Goal: Complete application form: Complete application form

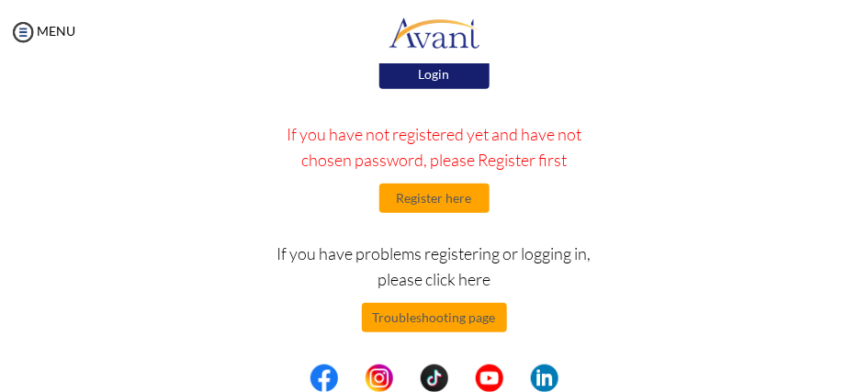
scroll to position [260, 0]
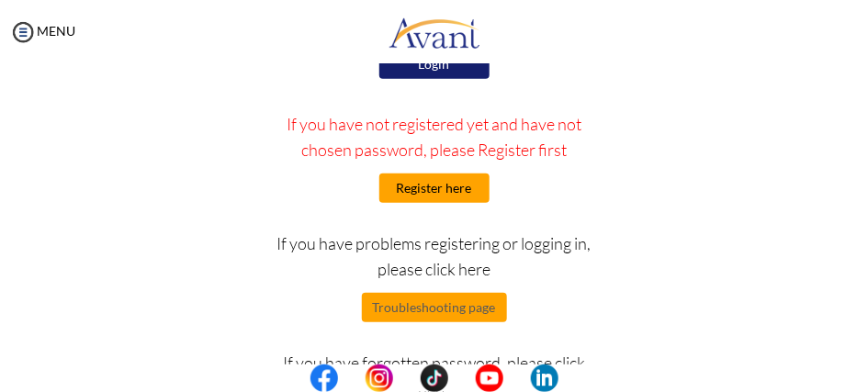
click at [442, 193] on button "Register here" at bounding box center [434, 188] width 110 height 29
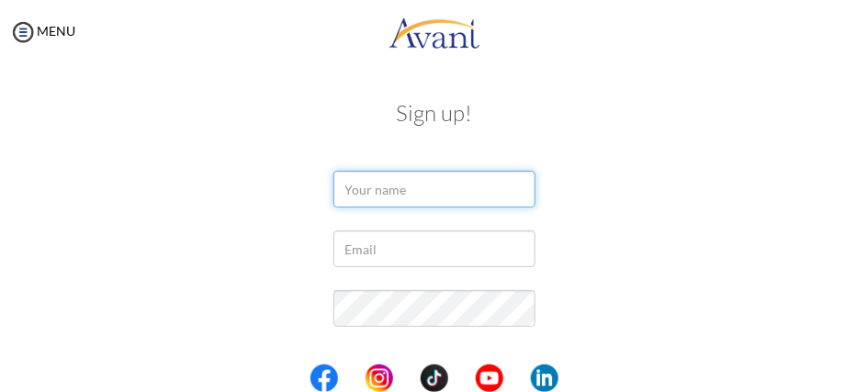
click at [423, 187] on input "text" at bounding box center [434, 189] width 202 height 37
type input "UNNAH"
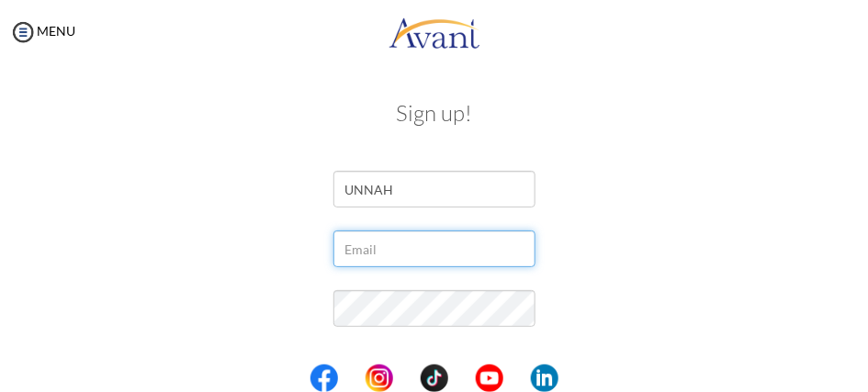
click at [383, 257] on input "text" at bounding box center [434, 249] width 202 height 37
type input "ongutiunnah@gmail.com"
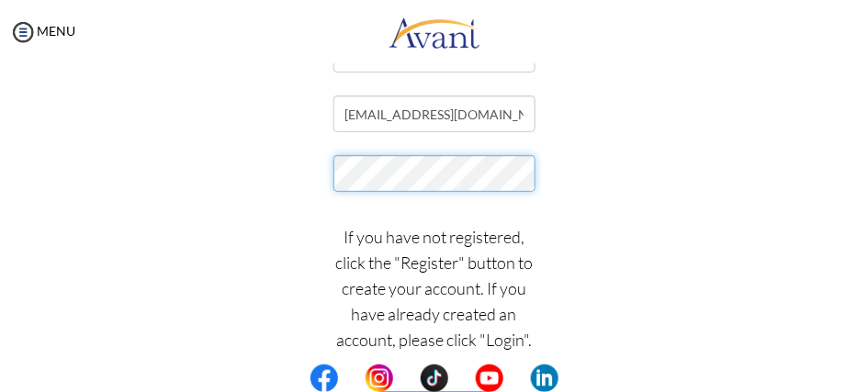
scroll to position [141, 0]
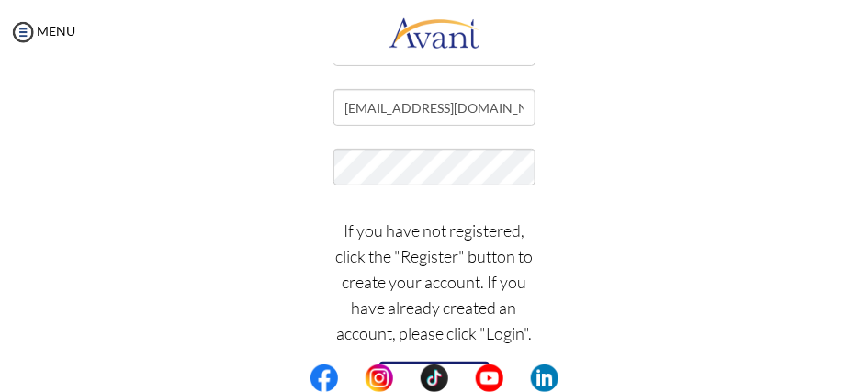
click at [476, 362] on button "Register" at bounding box center [434, 376] width 110 height 29
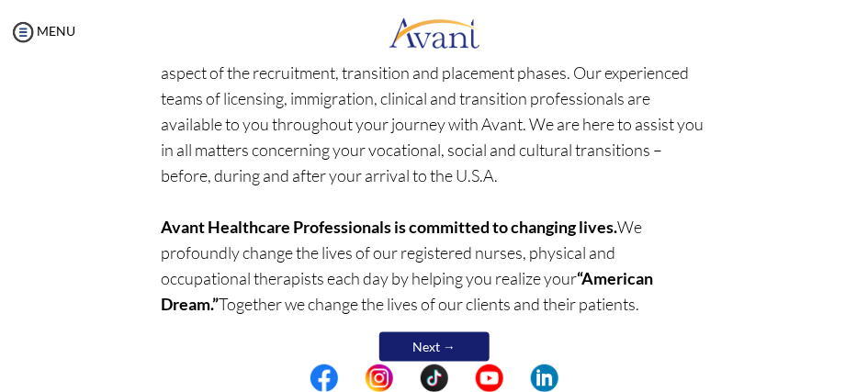
scroll to position [528, 0]
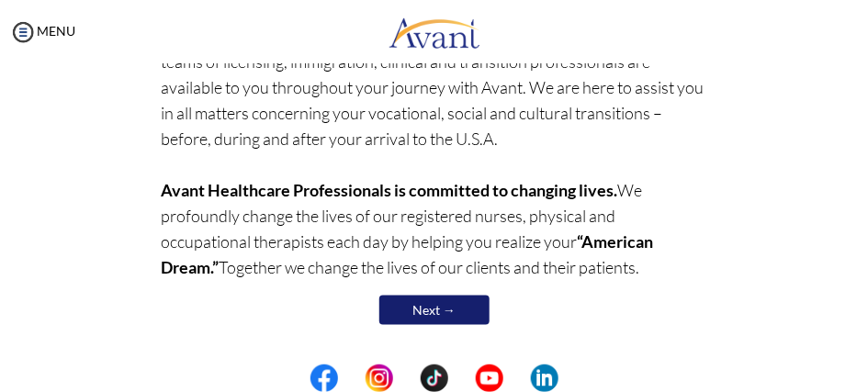
click at [460, 301] on link "Next →" at bounding box center [434, 310] width 110 height 29
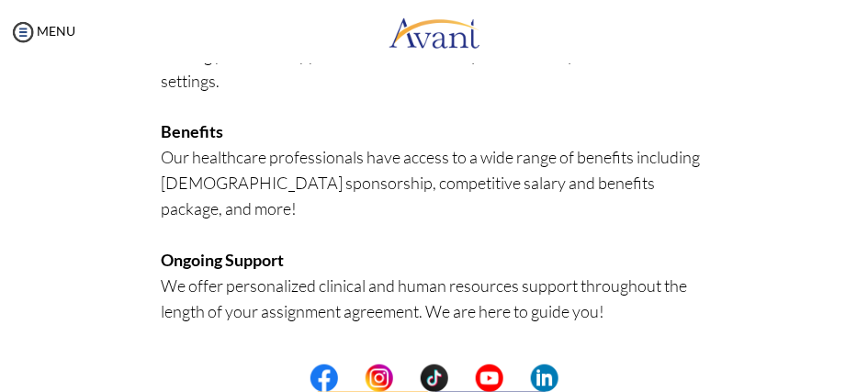
scroll to position [794, 0]
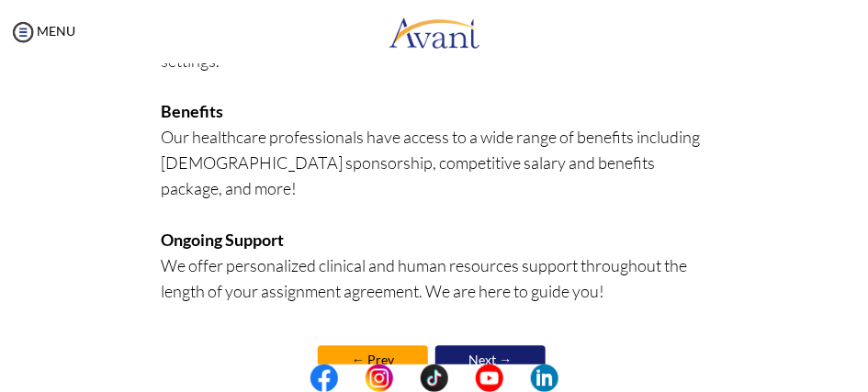
click at [516, 346] on link "Next →" at bounding box center [490, 360] width 110 height 29
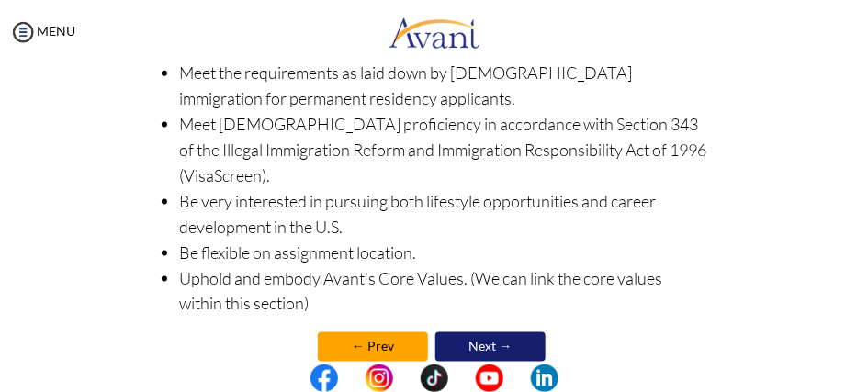
scroll to position [593, 0]
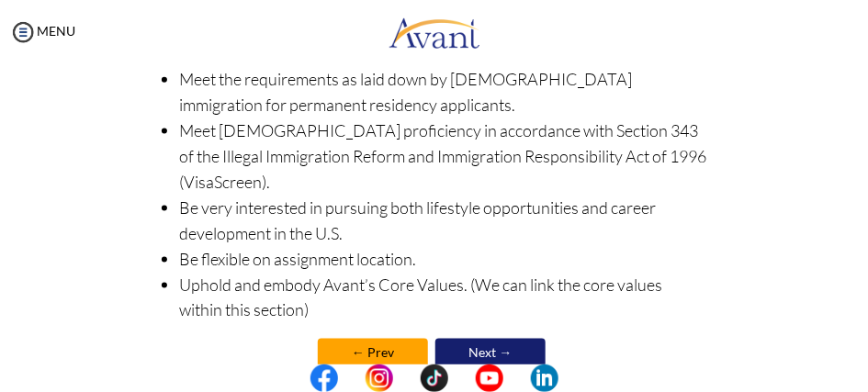
click at [461, 339] on link "Next →" at bounding box center [490, 353] width 110 height 29
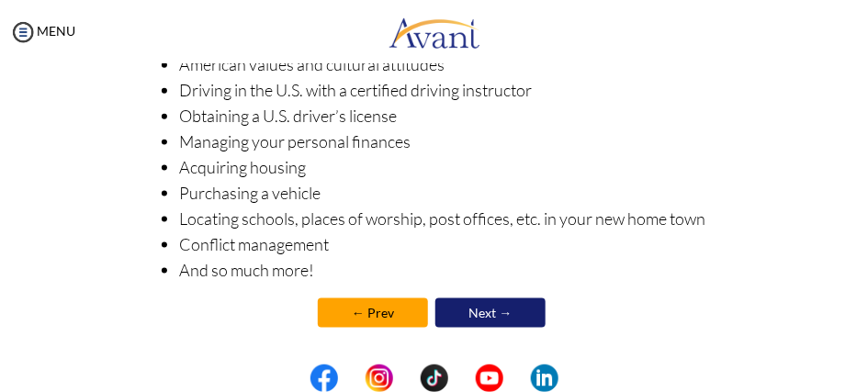
scroll to position [557, 0]
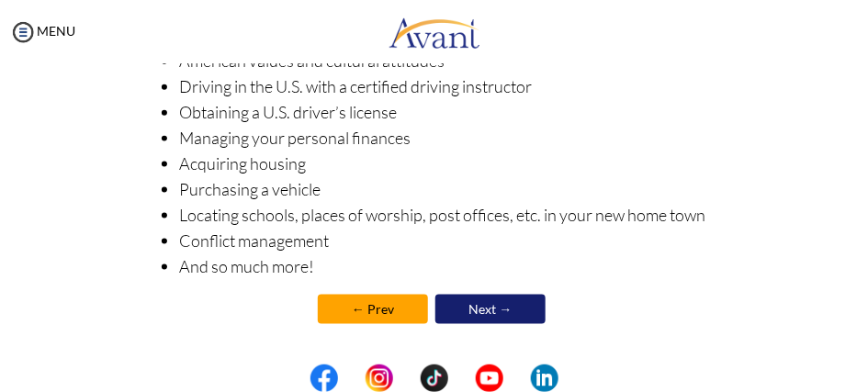
click at [518, 310] on link "Next →" at bounding box center [490, 309] width 110 height 29
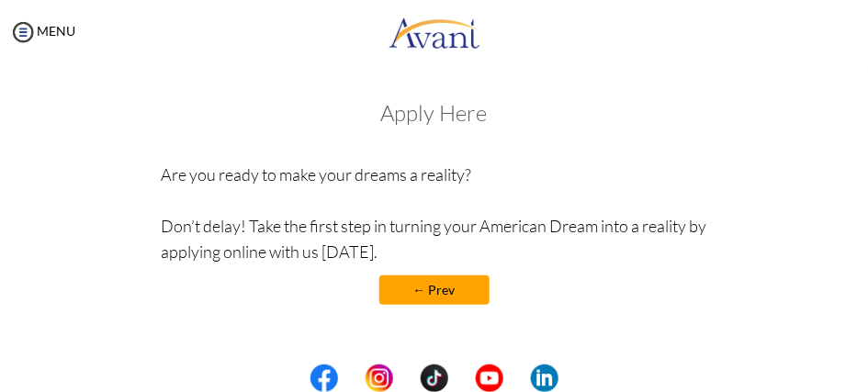
click at [424, 114] on h3 "Apply Here" at bounding box center [434, 113] width 546 height 24
click at [33, 37] on img at bounding box center [23, 32] width 28 height 28
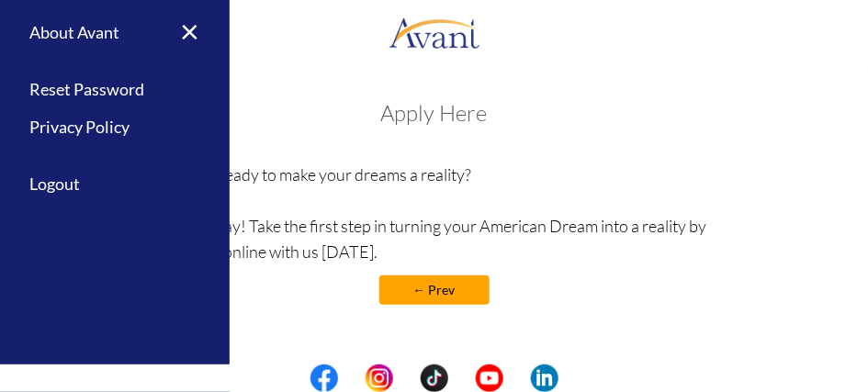
click at [286, 116] on h3 "Apply Here" at bounding box center [434, 113] width 546 height 24
click at [426, 297] on link "← Prev" at bounding box center [434, 290] width 110 height 29
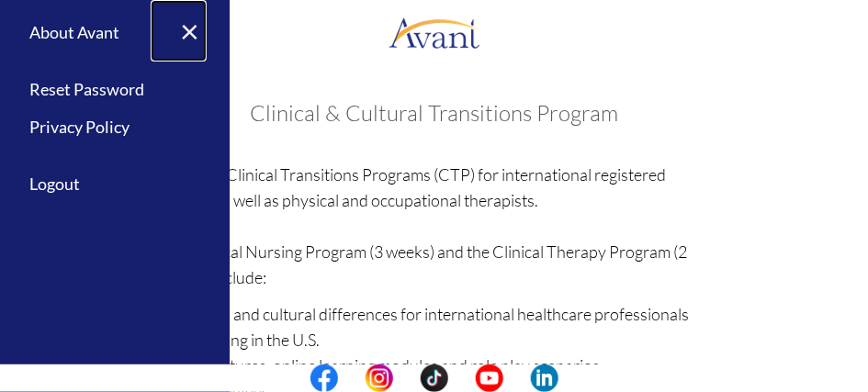
click at [186, 34] on link "×" at bounding box center [179, 31] width 56 height 62
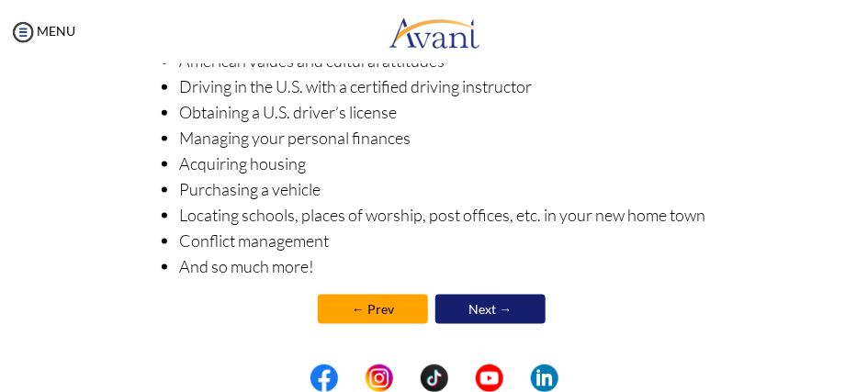
click at [506, 313] on link "Next →" at bounding box center [490, 309] width 110 height 29
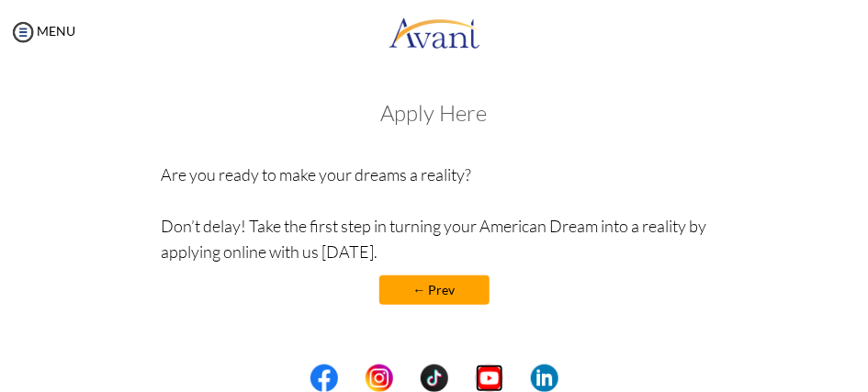
click at [487, 371] on img at bounding box center [490, 379] width 28 height 28
click at [17, 41] on img at bounding box center [23, 32] width 28 height 28
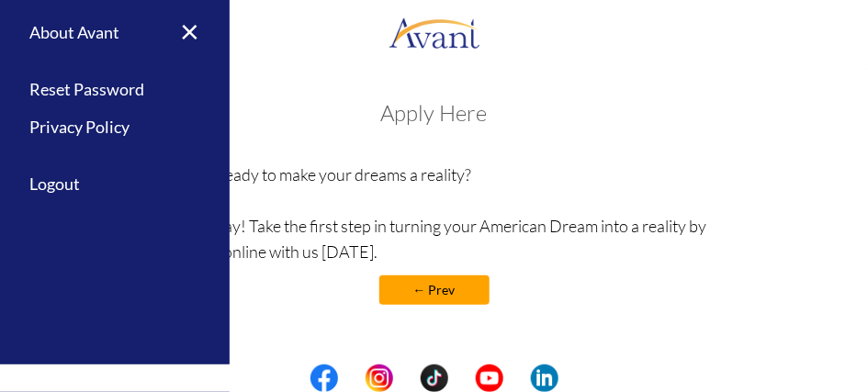
click at [241, 64] on div "My Status What is the next step? We would like you to watch the introductory vi…" at bounding box center [434, 260] width 868 height 392
click at [263, 77] on div "My Status What is the next step? We would like you to watch the introductory vi…" at bounding box center [434, 260] width 868 height 392
click at [194, 28] on link "×" at bounding box center [179, 31] width 56 height 62
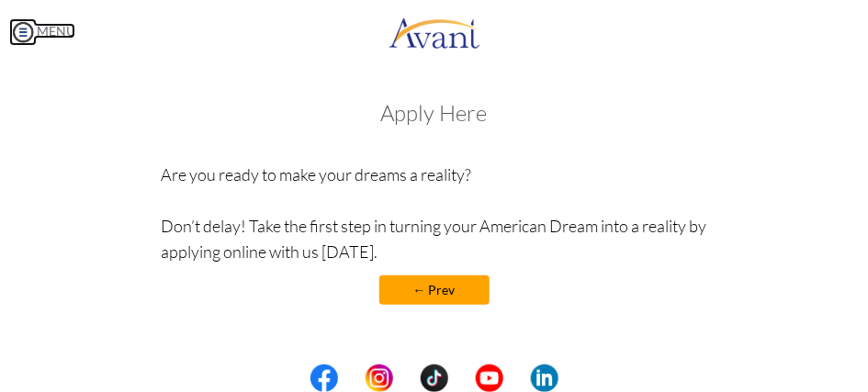
click at [28, 36] on img at bounding box center [23, 32] width 28 height 28
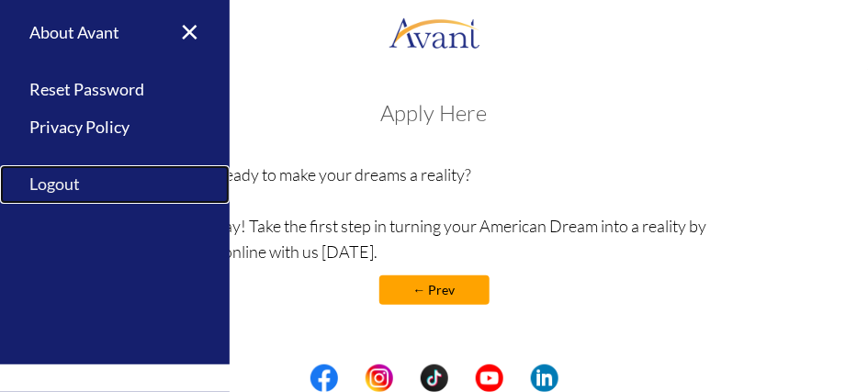
click at [62, 181] on link "Logout" at bounding box center [115, 184] width 230 height 39
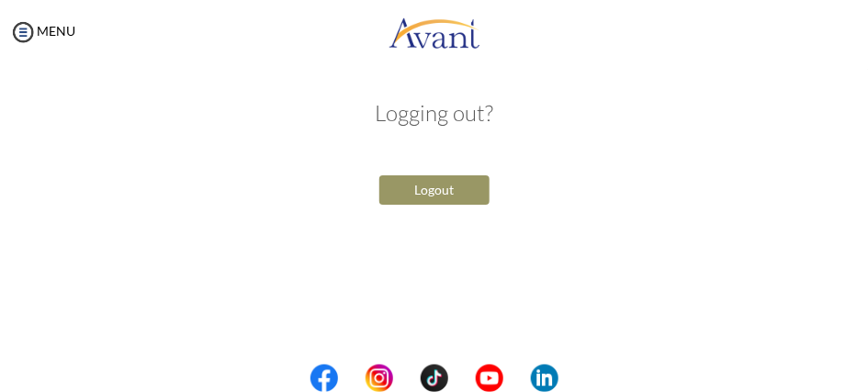
click at [396, 191] on button "Logout" at bounding box center [434, 189] width 110 height 29
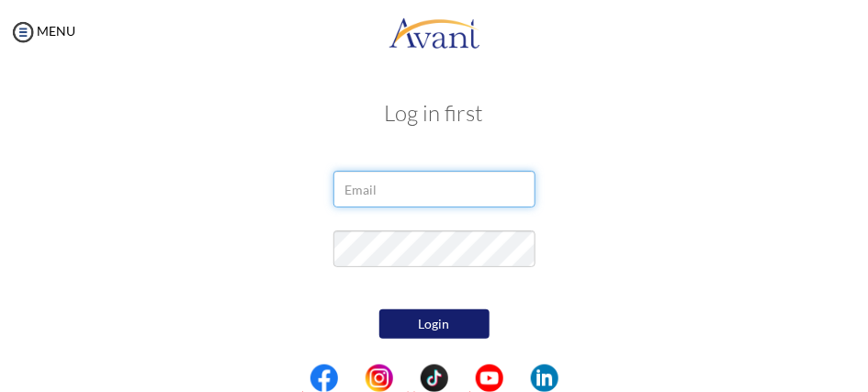
click at [385, 187] on input "email" at bounding box center [434, 189] width 202 height 37
type input "[EMAIL_ADDRESS][DOMAIN_NAME]"
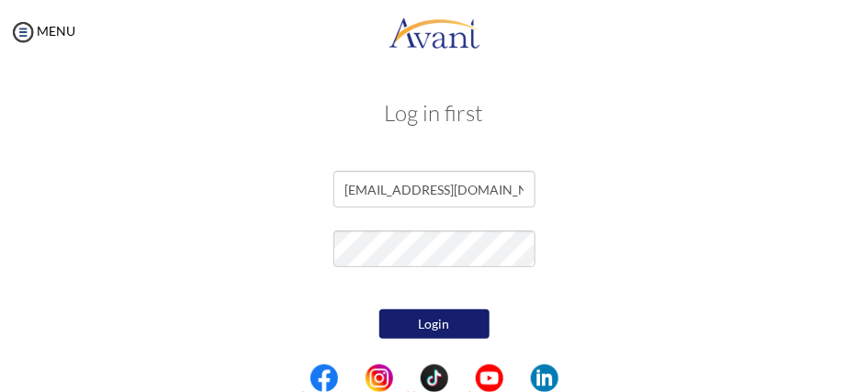
click at [411, 334] on button "Login" at bounding box center [434, 324] width 110 height 29
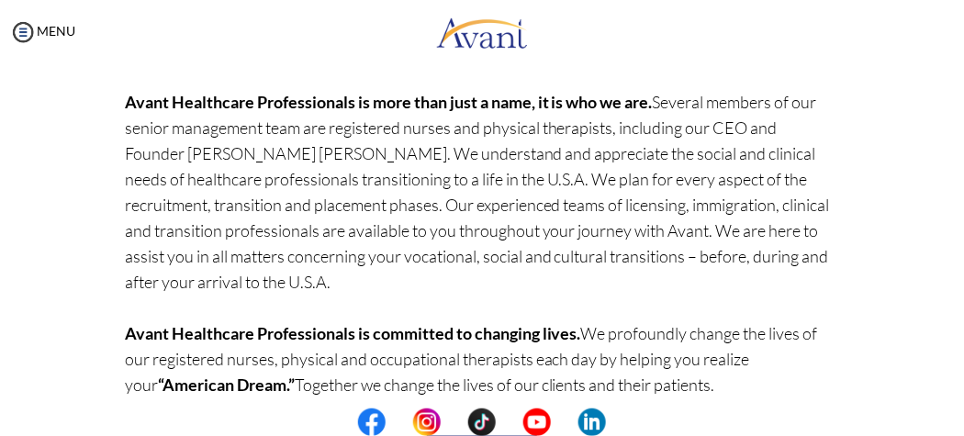
scroll to position [382, 0]
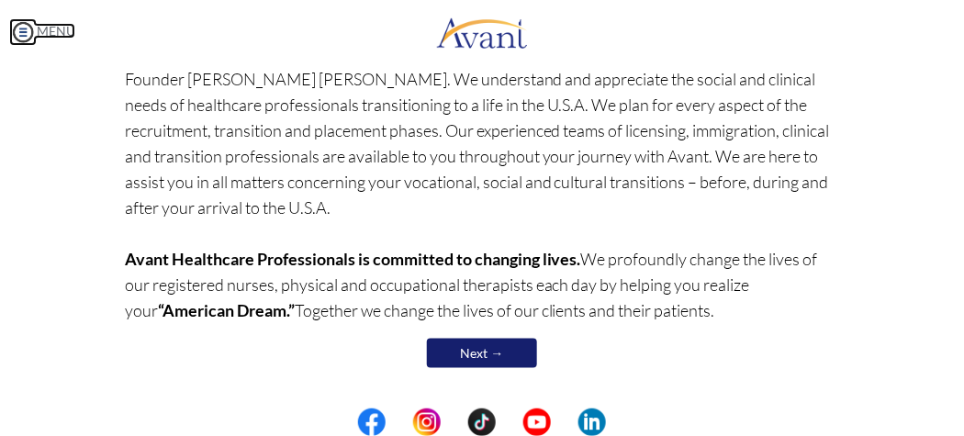
click at [27, 41] on img at bounding box center [23, 32] width 28 height 28
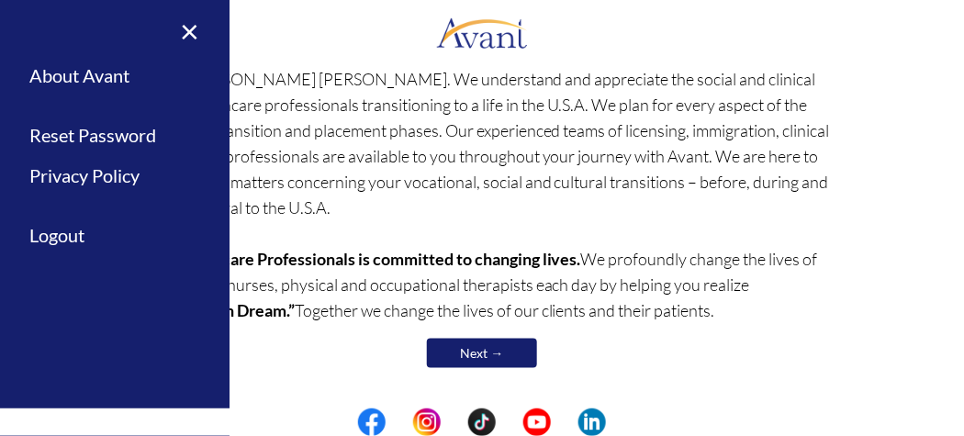
click at [255, 66] on p "Avant Healthcare Professionals is the premier recruiting and staffing specialis…" at bounding box center [482, 79] width 715 height 489
click at [195, 27] on link "×" at bounding box center [179, 31] width 56 height 62
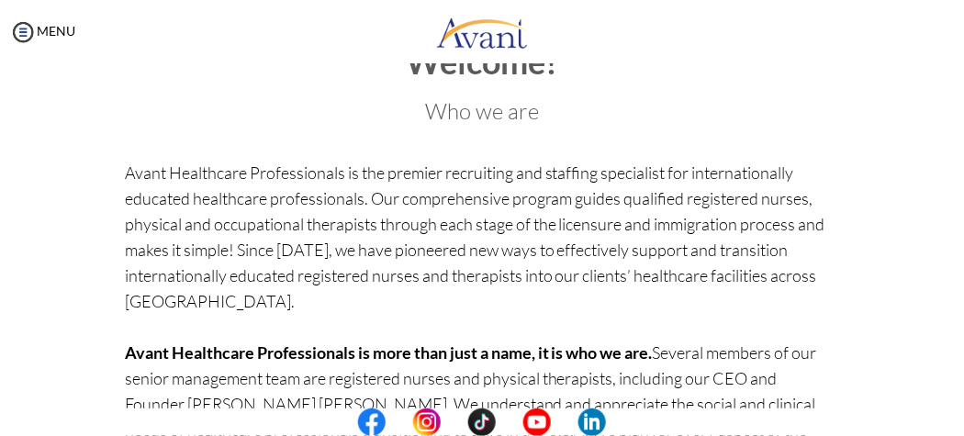
scroll to position [0, 0]
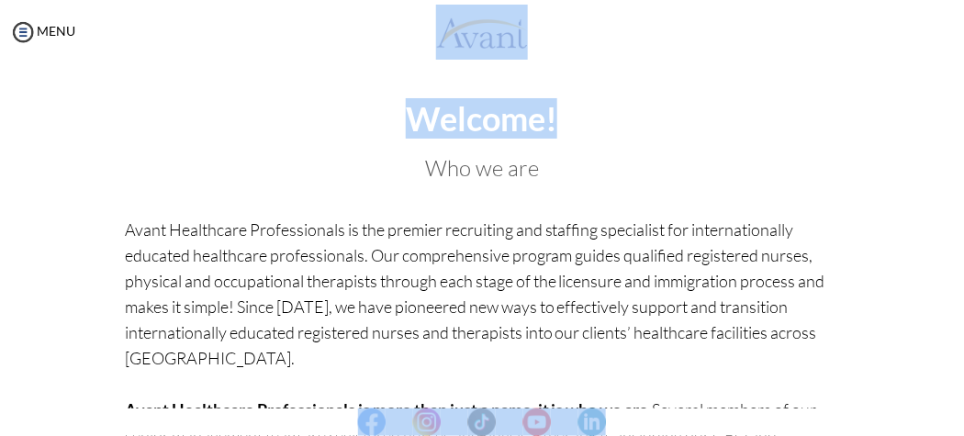
drag, startPoint x: 936, startPoint y: 62, endPoint x: 939, endPoint y: 131, distance: 68.9
click at [867, 131] on body "Maintenance break. Please come back in 2 hours. MENU My Status What is the next…" at bounding box center [482, 218] width 964 height 436
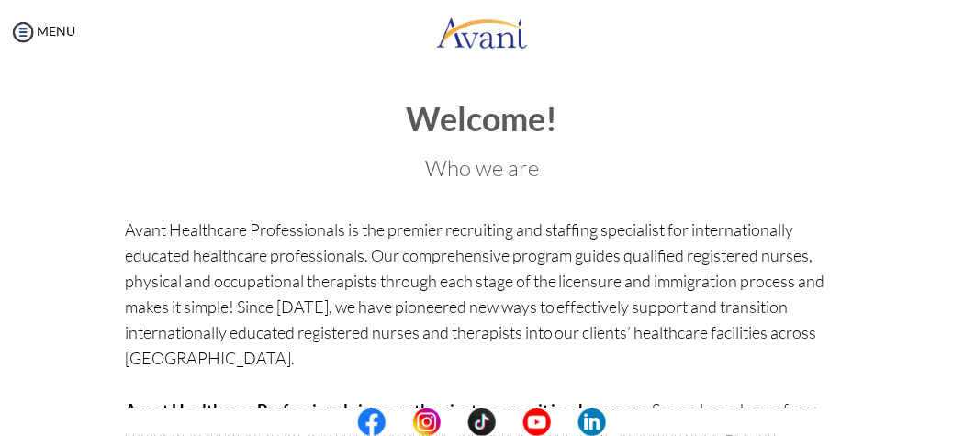
click at [807, 148] on div "Welcome! Who we are Avant Healthcare Professionals is the premier recruiting an…" at bounding box center [482, 437] width 715 height 672
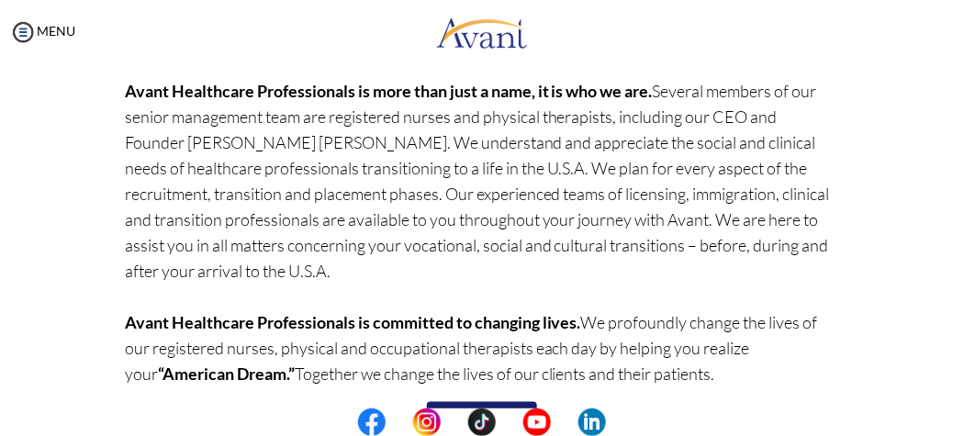
scroll to position [382, 0]
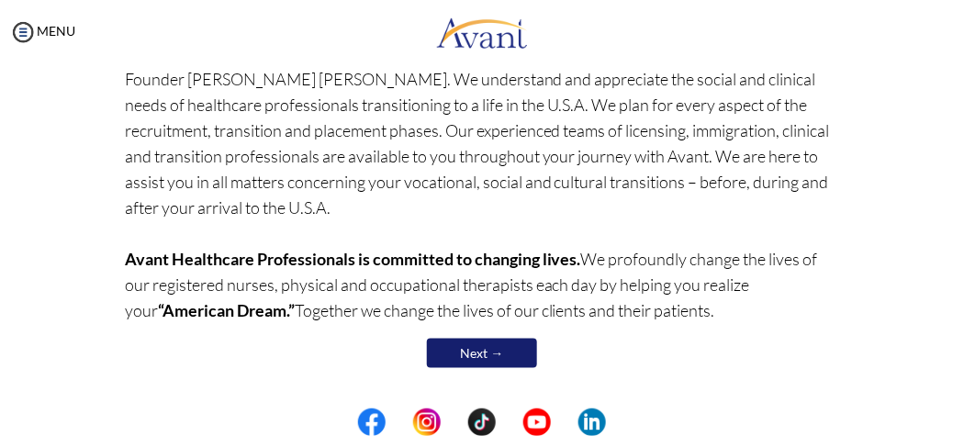
click at [467, 342] on link "Next →" at bounding box center [482, 353] width 110 height 29
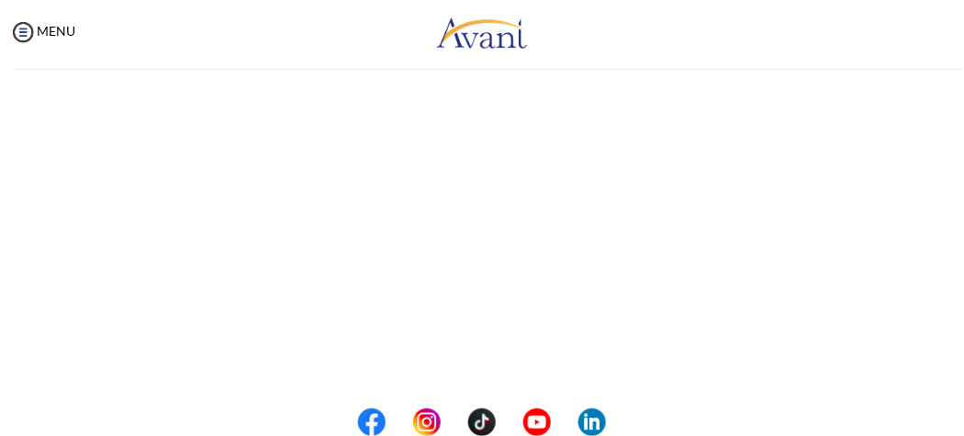
scroll to position [0, 0]
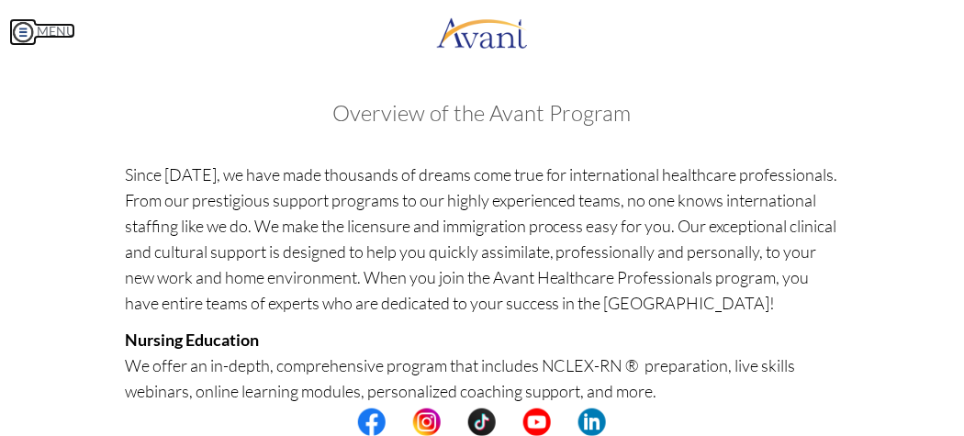
click at [27, 37] on img at bounding box center [23, 32] width 28 height 28
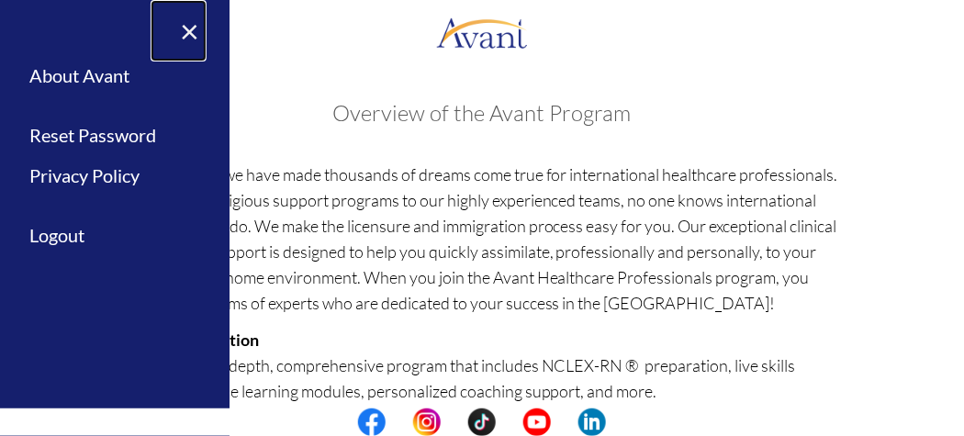
click at [181, 36] on link "×" at bounding box center [179, 31] width 56 height 62
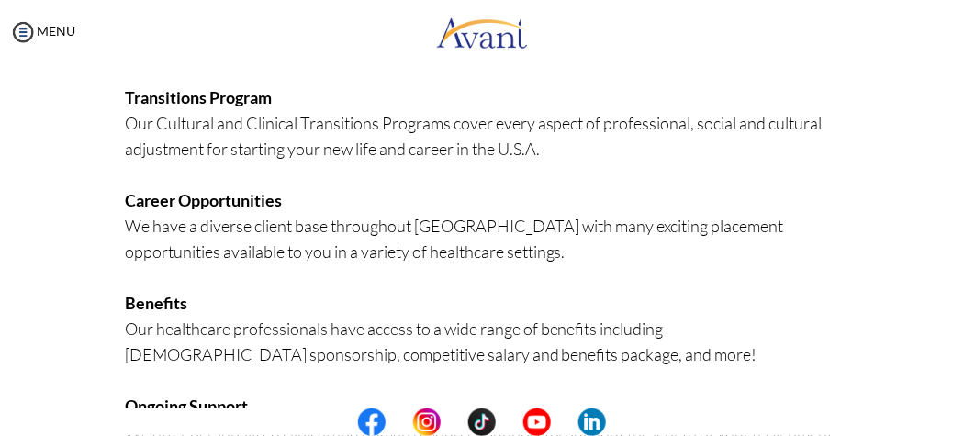
scroll to position [622, 0]
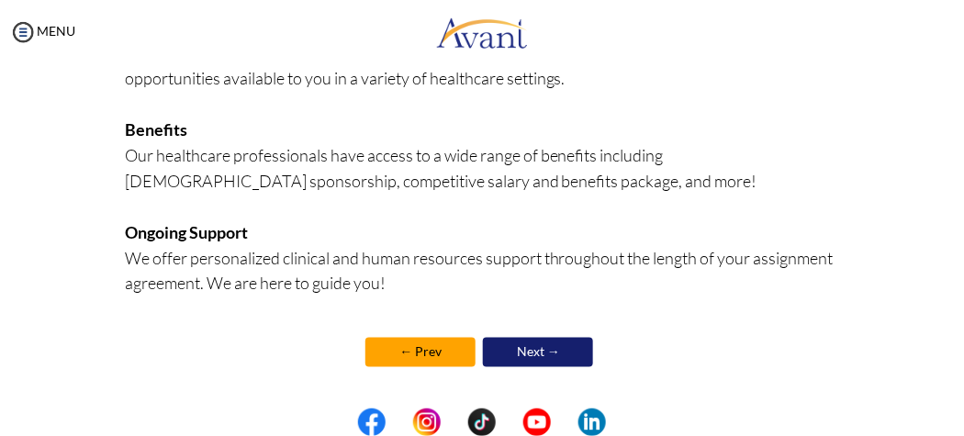
click at [543, 345] on link "Next →" at bounding box center [538, 352] width 110 height 29
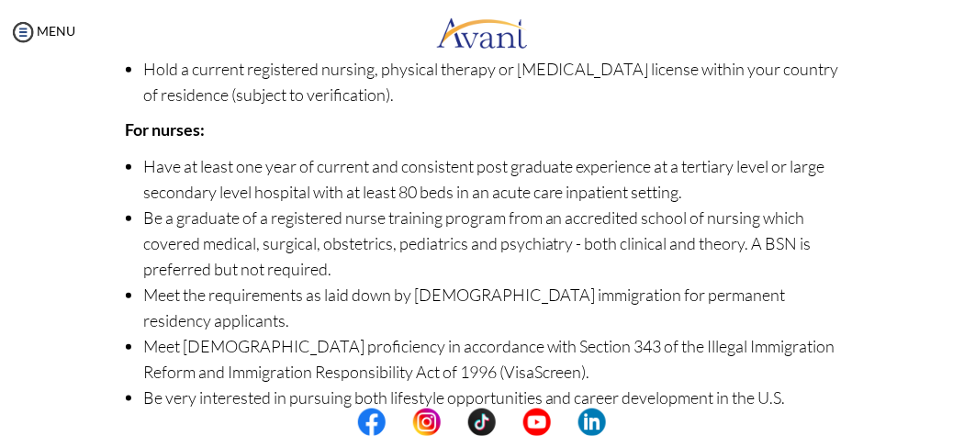
scroll to position [414, 0]
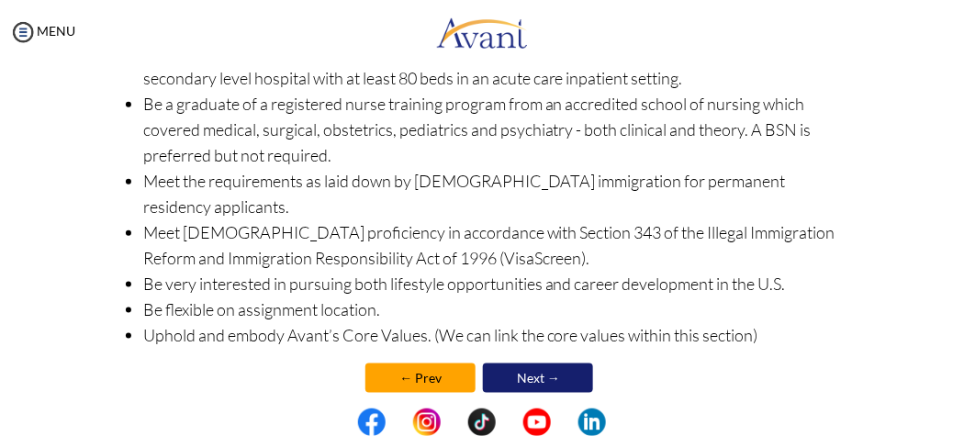
click at [557, 364] on link "Next →" at bounding box center [538, 378] width 110 height 29
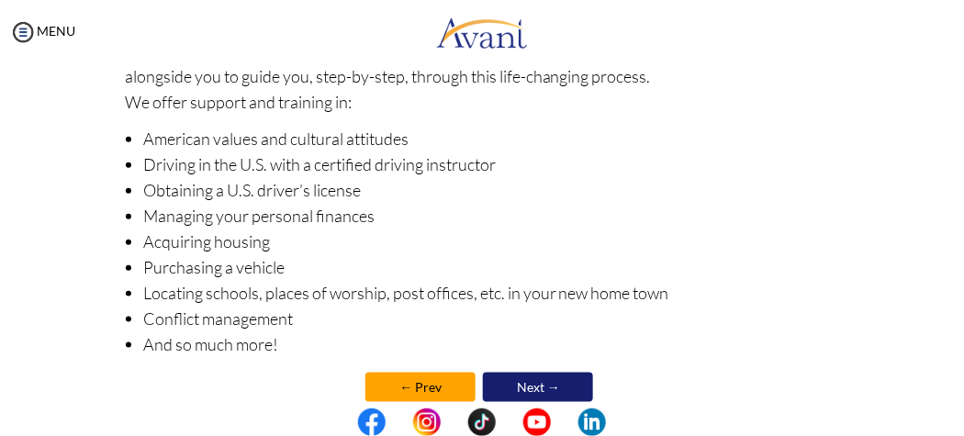
scroll to position [406, 0]
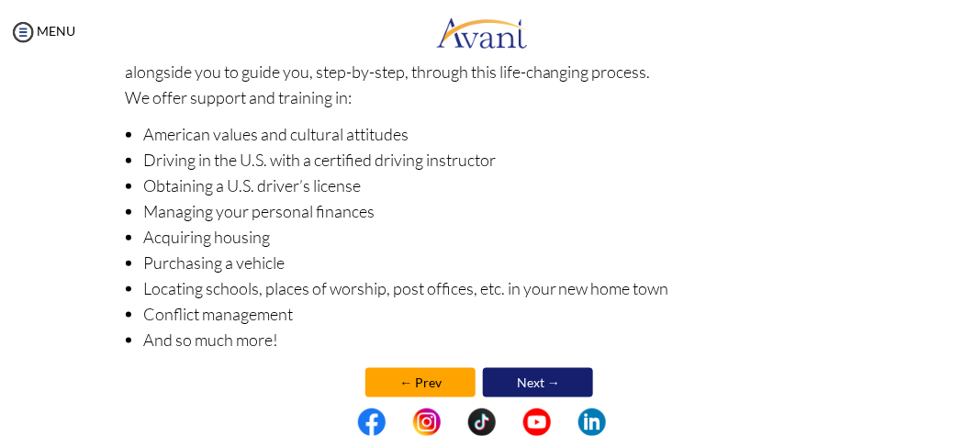
click at [560, 384] on link "Next →" at bounding box center [538, 382] width 110 height 29
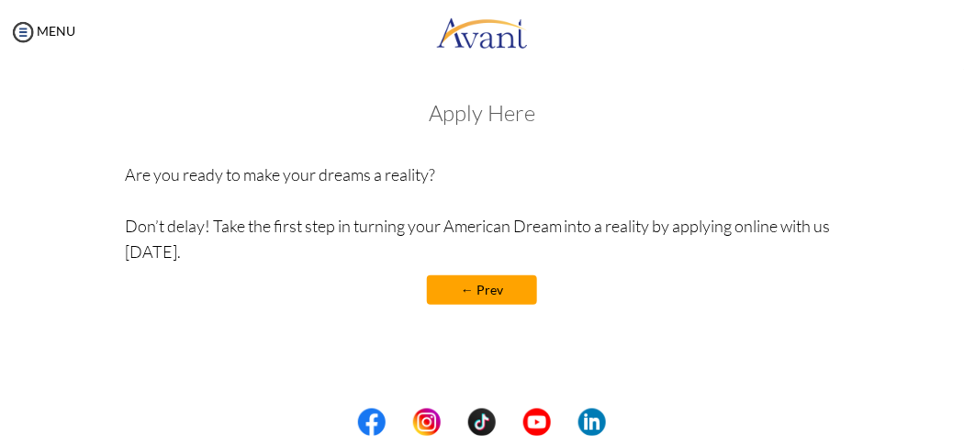
click at [478, 119] on h3 "Apply Here" at bounding box center [482, 113] width 715 height 24
click at [461, 122] on h3 "Apply Here" at bounding box center [482, 113] width 715 height 24
click at [461, 147] on div "Apply Here Are you ready to make your dreams a reality? Don’t delay! Take the f…" at bounding box center [482, 212] width 715 height 222
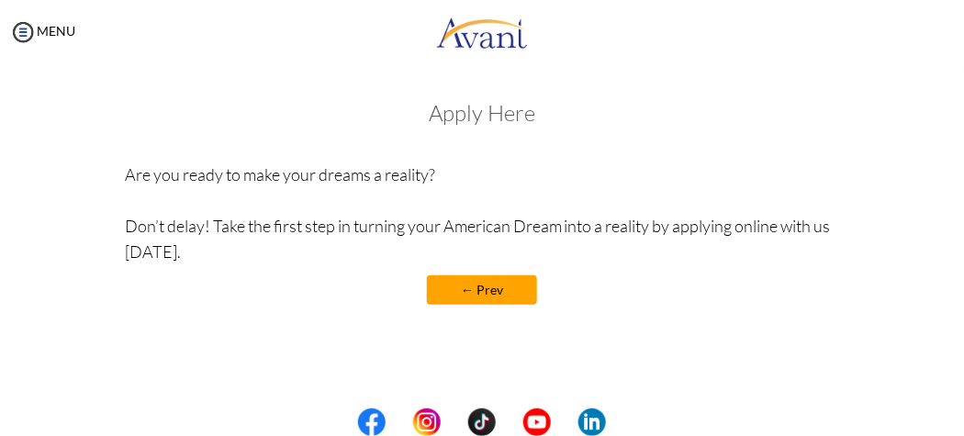
click at [469, 298] on link "← Prev" at bounding box center [482, 290] width 110 height 29
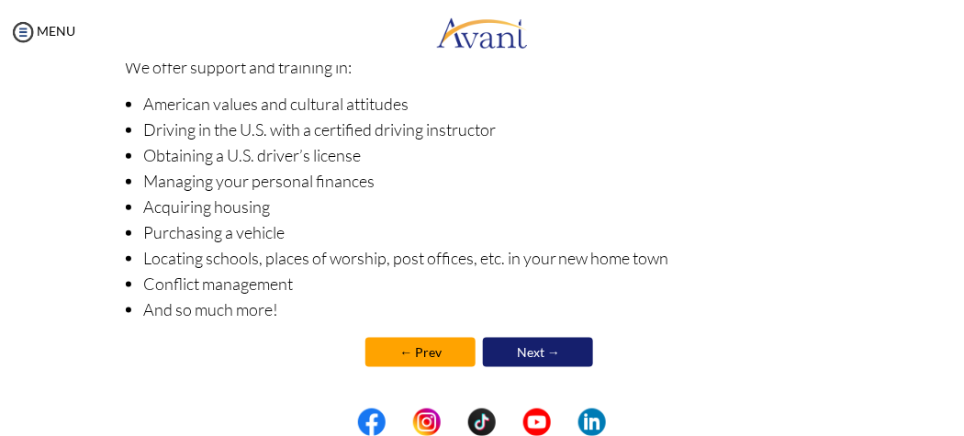
scroll to position [404, 0]
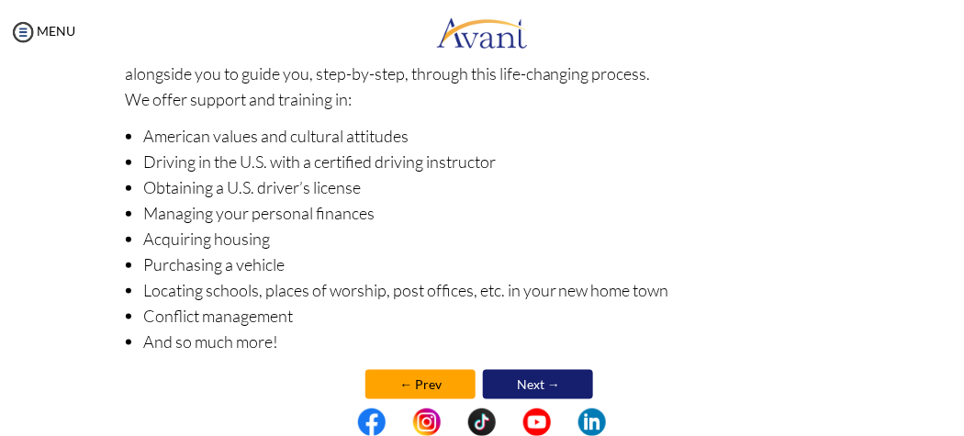
click at [573, 378] on link "Next →" at bounding box center [538, 384] width 110 height 29
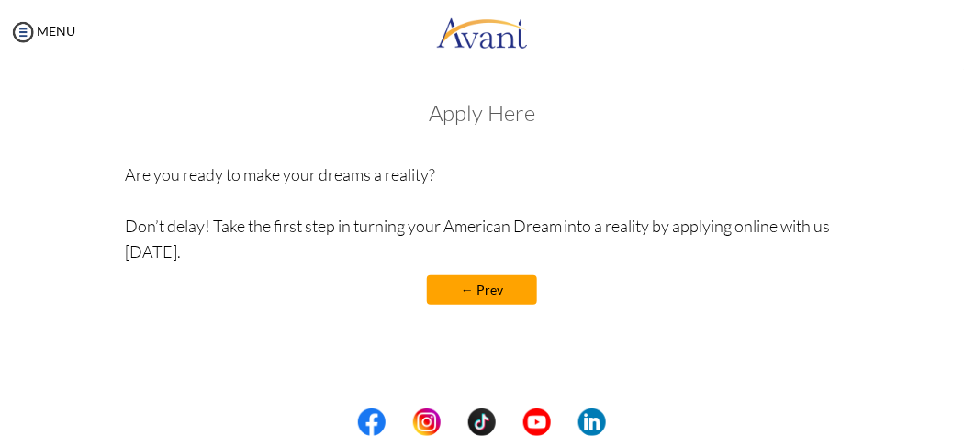
click at [496, 289] on link "← Prev" at bounding box center [482, 290] width 110 height 29
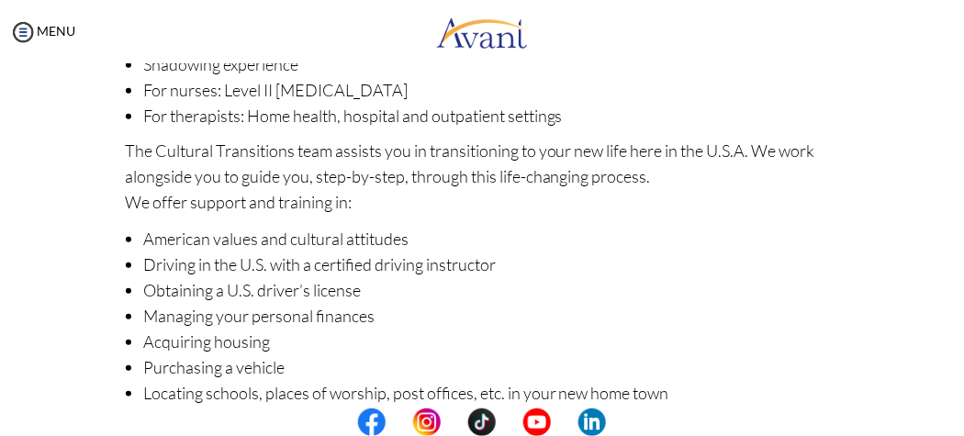
scroll to position [436, 0]
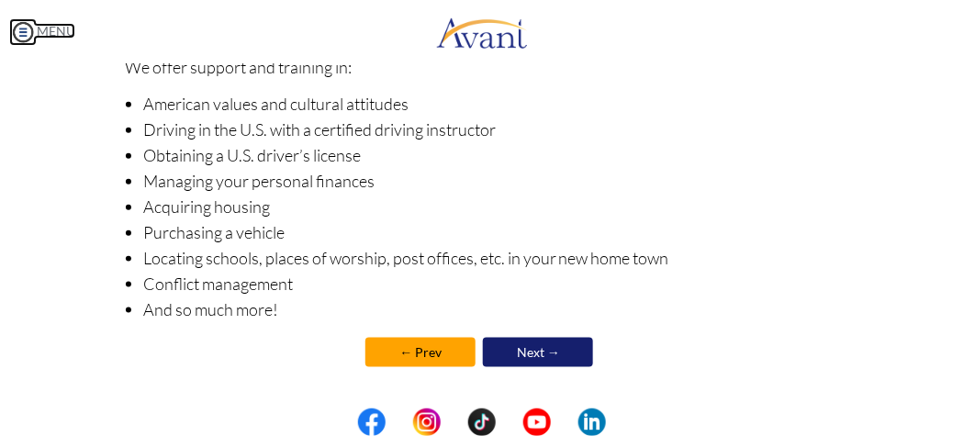
click at [17, 29] on img at bounding box center [23, 32] width 28 height 28
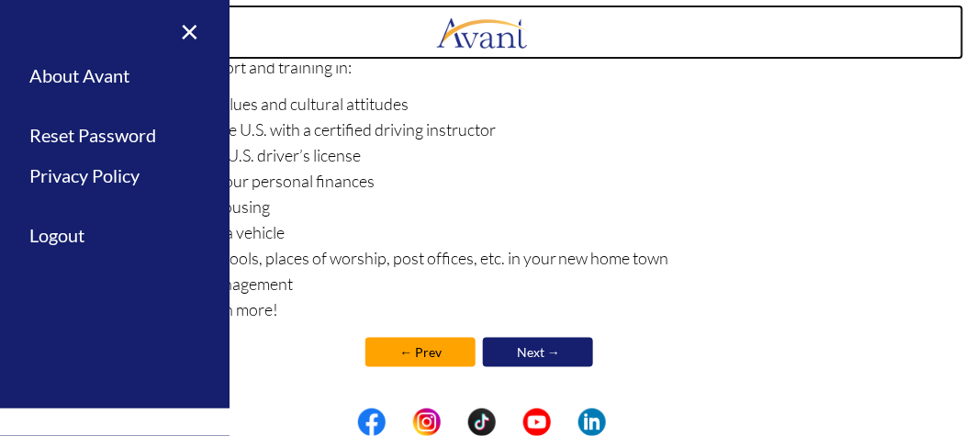
click at [238, 48] on link at bounding box center [482, 32] width 964 height 55
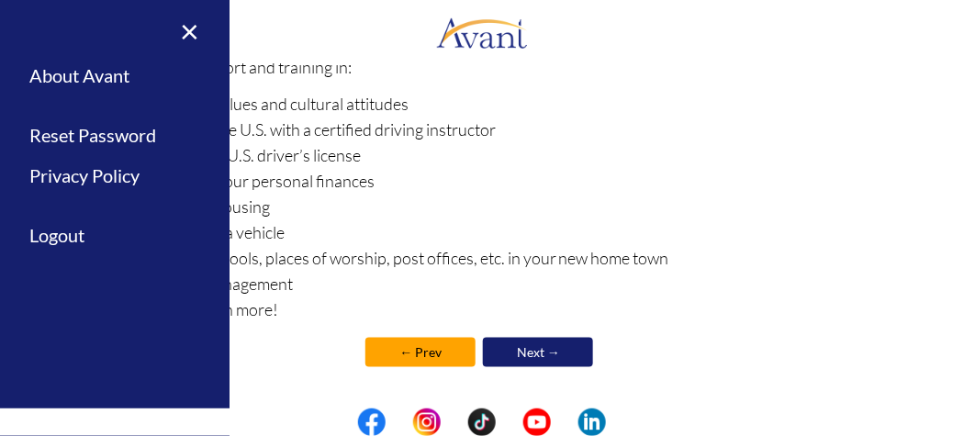
click at [325, 86] on div "Clinical & Cultural Transitions Program We offer Clinical Transitions Programs …" at bounding box center [482, 28] width 715 height 726
click at [182, 28] on link "×" at bounding box center [179, 31] width 56 height 62
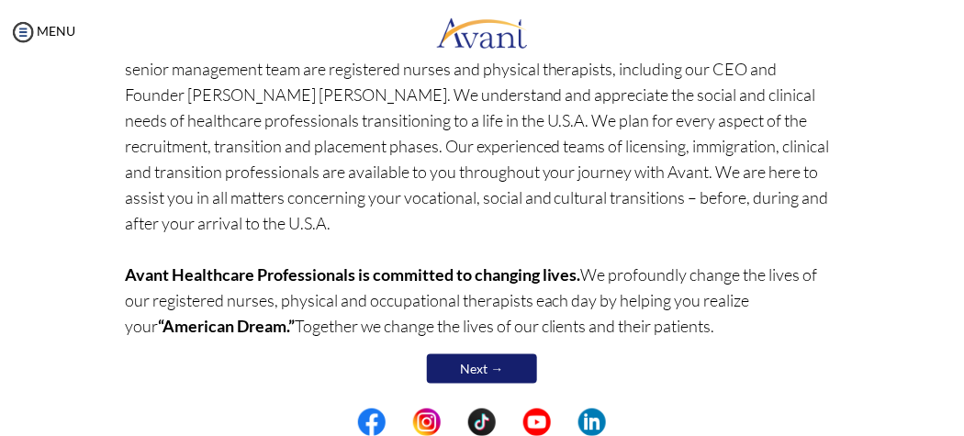
scroll to position [382, 0]
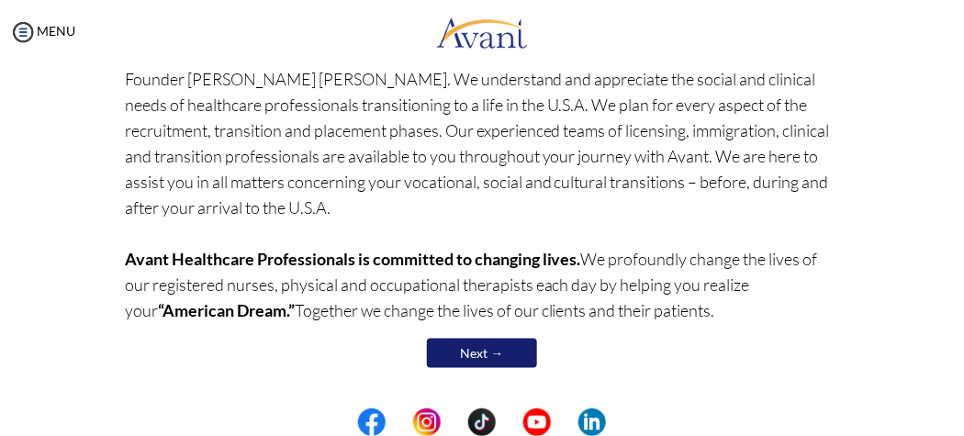
click at [510, 350] on link "Next →" at bounding box center [482, 353] width 110 height 29
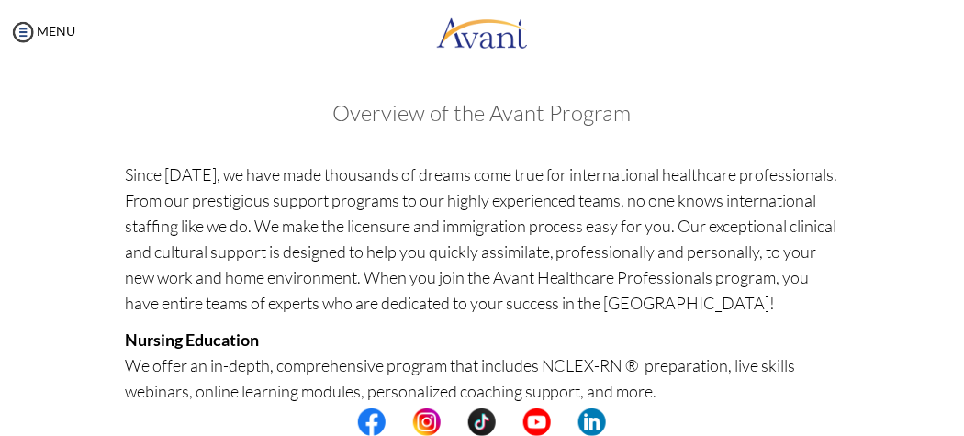
click at [384, 282] on p "Since [DATE], we have made thousands of dreams come true for international heal…" at bounding box center [482, 239] width 715 height 154
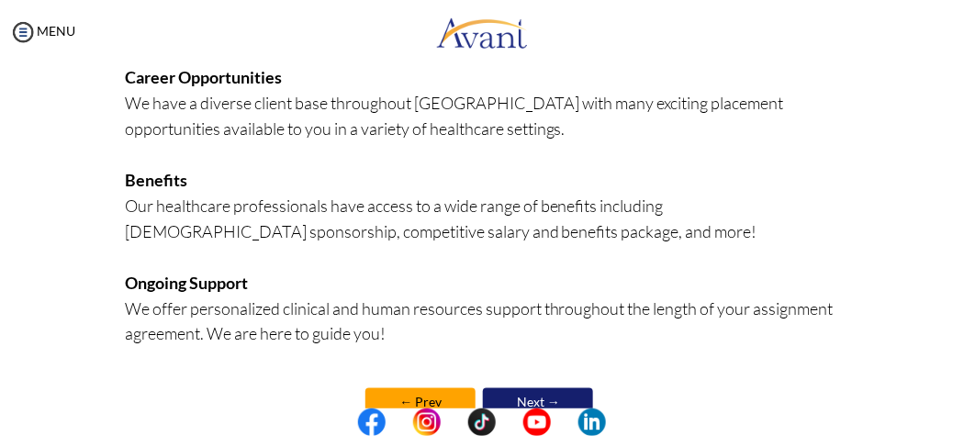
scroll to position [612, 0]
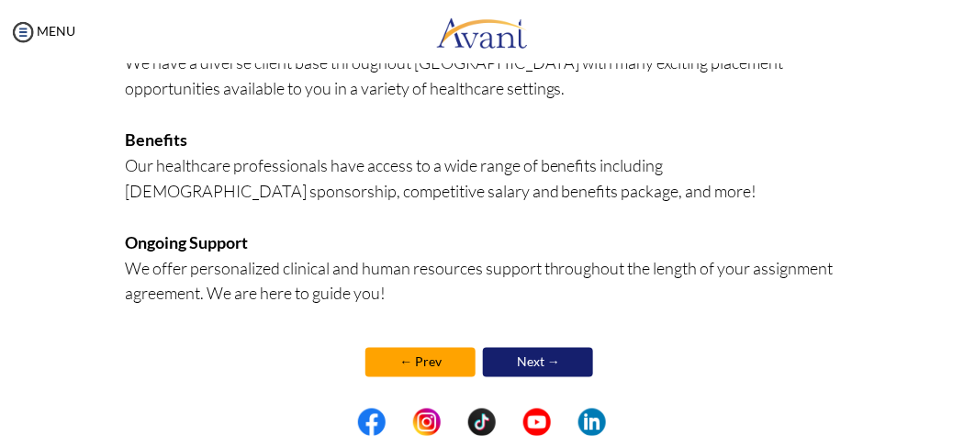
click at [512, 366] on link "Next →" at bounding box center [538, 362] width 110 height 29
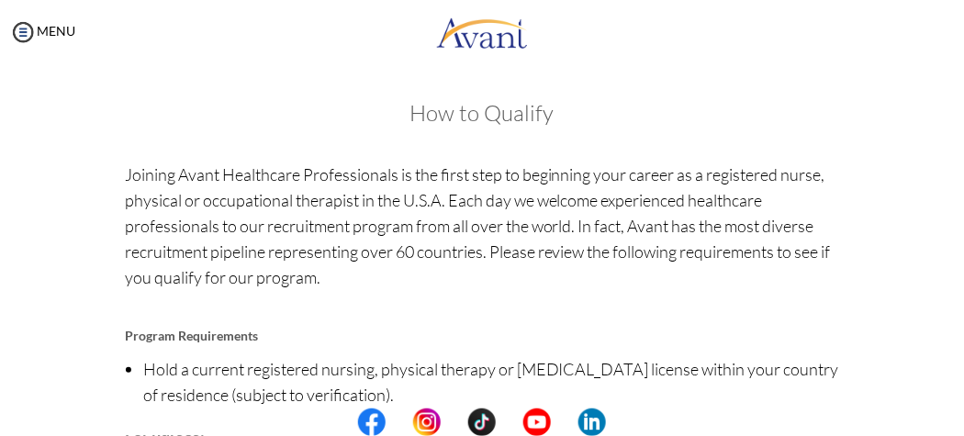
click at [520, 298] on p "Joining Avant Healthcare Professionals is the first step to beginning your care…" at bounding box center [482, 239] width 715 height 154
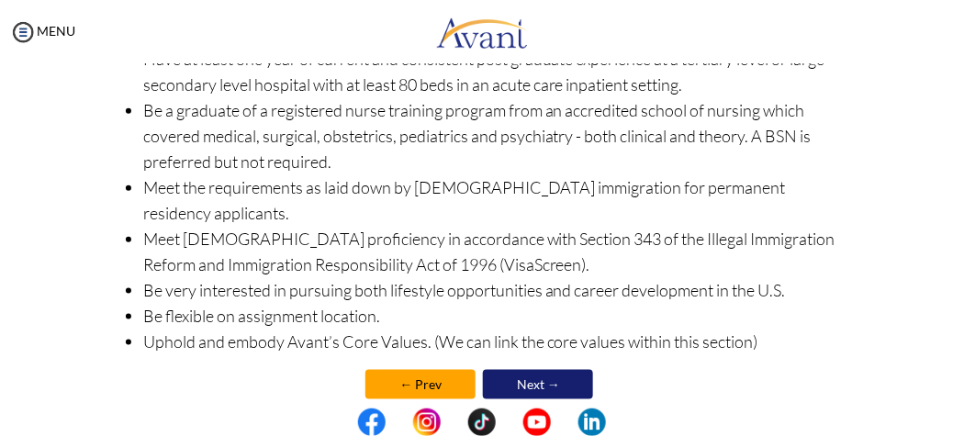
scroll to position [414, 0]
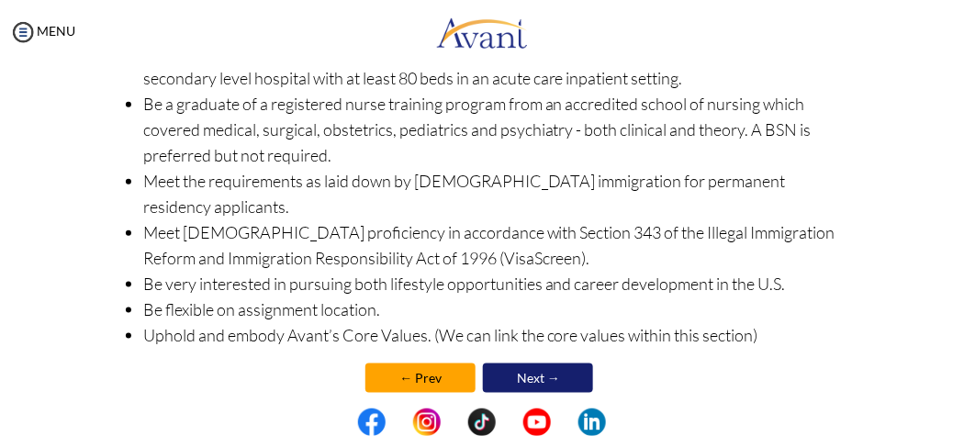
click at [509, 364] on link "Next →" at bounding box center [538, 378] width 110 height 29
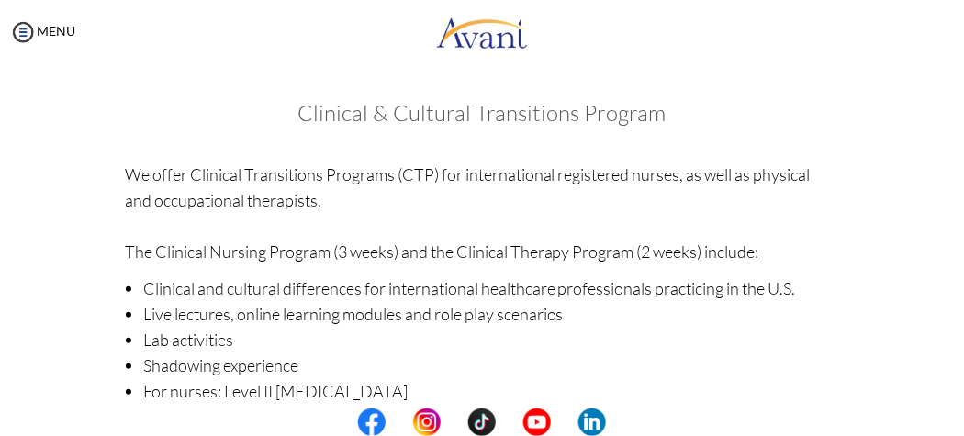
click at [506, 320] on li "Live lectures, online learning modules and role play scenarios" at bounding box center [491, 314] width 696 height 26
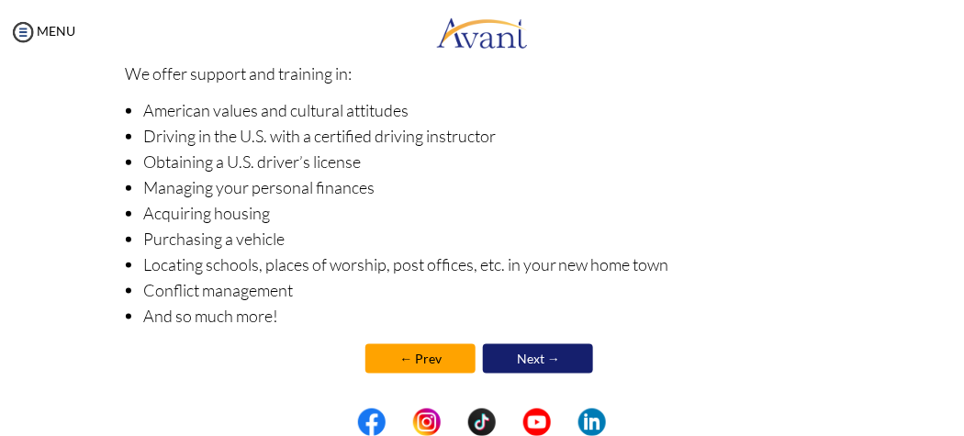
scroll to position [436, 0]
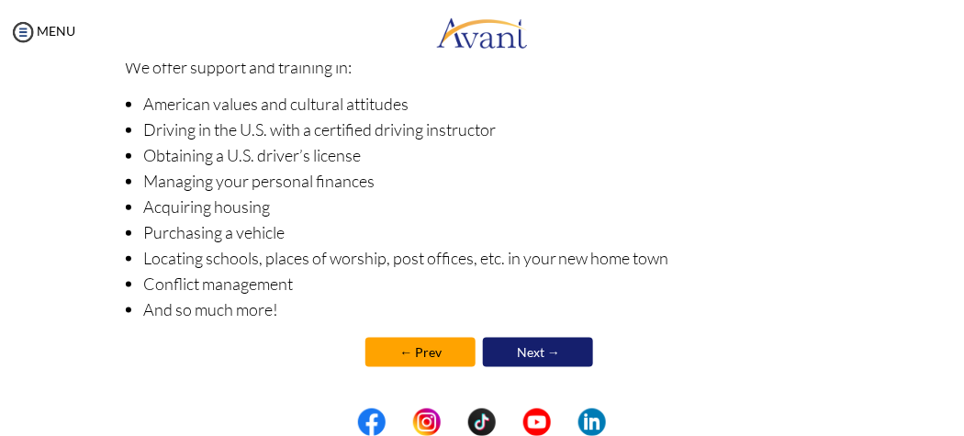
click at [542, 345] on link "Next →" at bounding box center [538, 352] width 110 height 29
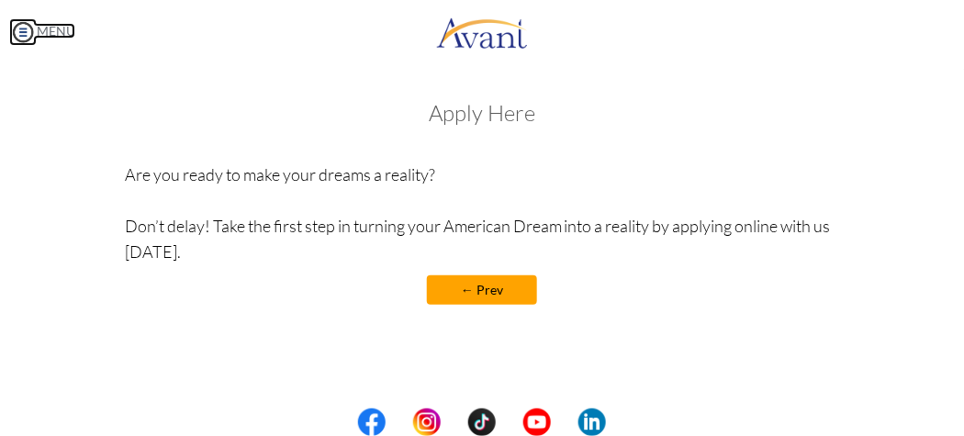
click at [20, 34] on img at bounding box center [23, 32] width 28 height 28
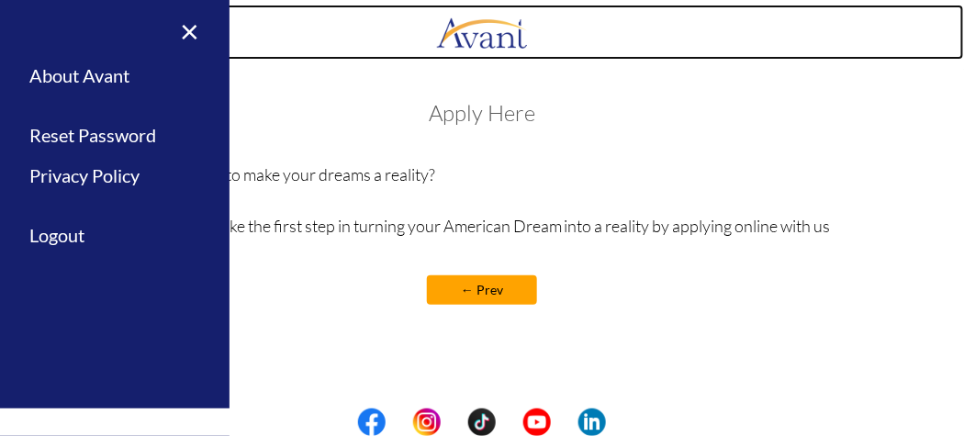
click at [288, 51] on link at bounding box center [482, 32] width 964 height 55
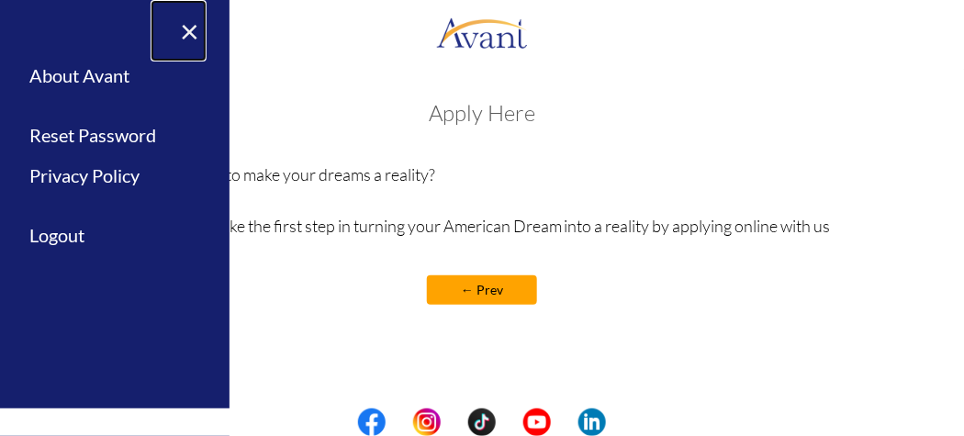
click at [192, 39] on link "×" at bounding box center [179, 31] width 56 height 62
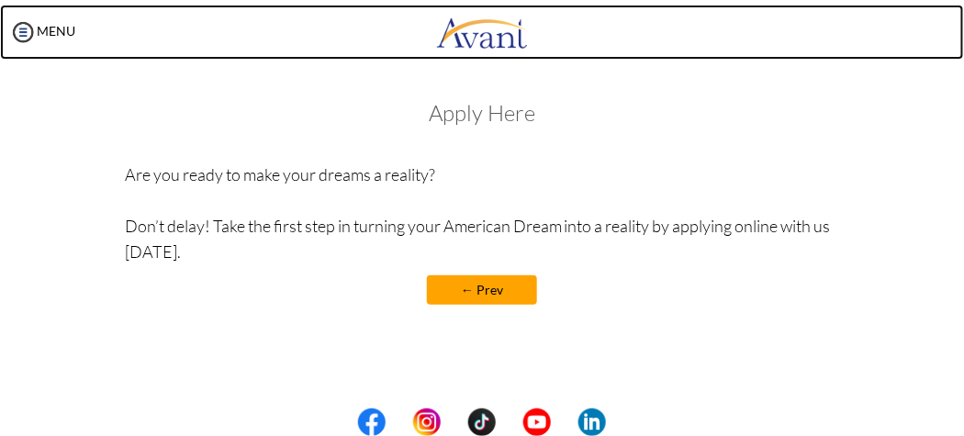
click at [523, 30] on img at bounding box center [482, 32] width 92 height 55
click at [497, 41] on img at bounding box center [482, 32] width 92 height 55
click at [483, 36] on img at bounding box center [482, 32] width 92 height 55
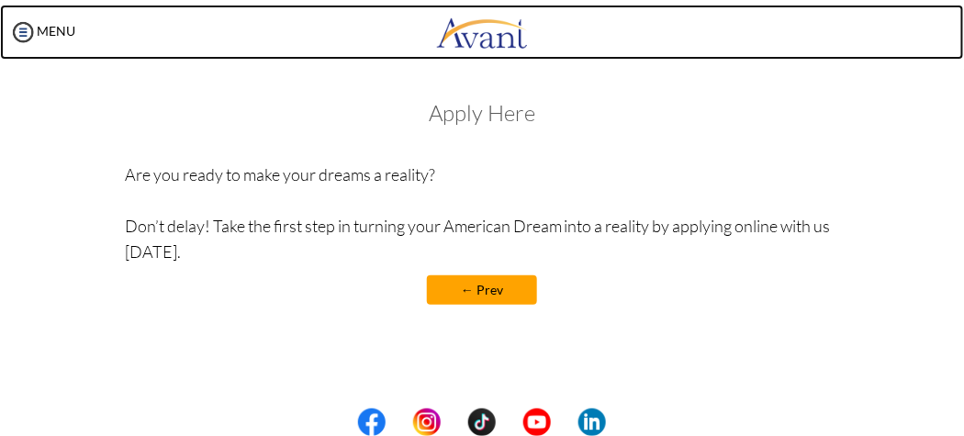
click at [483, 36] on img at bounding box center [482, 32] width 92 height 55
click at [477, 44] on img at bounding box center [482, 32] width 92 height 55
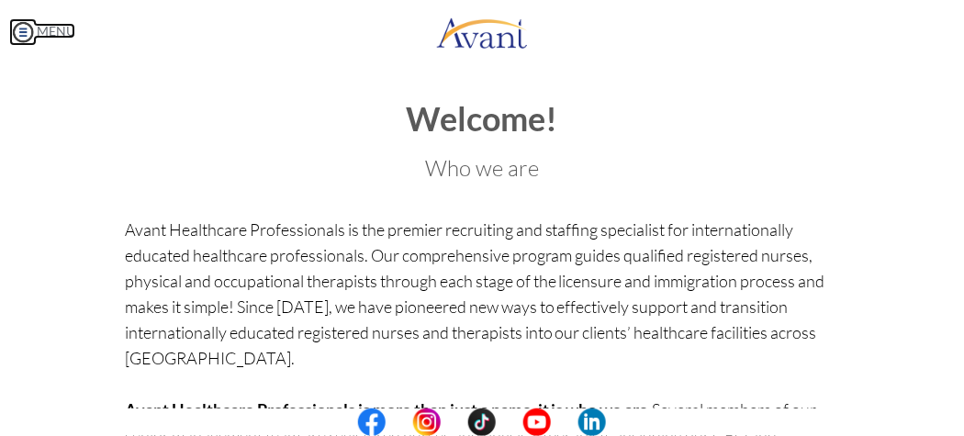
click at [18, 29] on img at bounding box center [23, 32] width 28 height 28
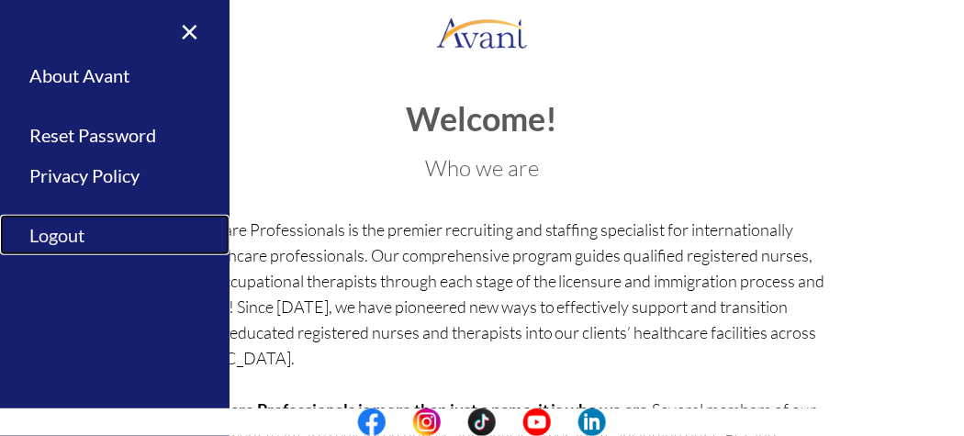
click at [60, 232] on link "Logout" at bounding box center [115, 235] width 230 height 41
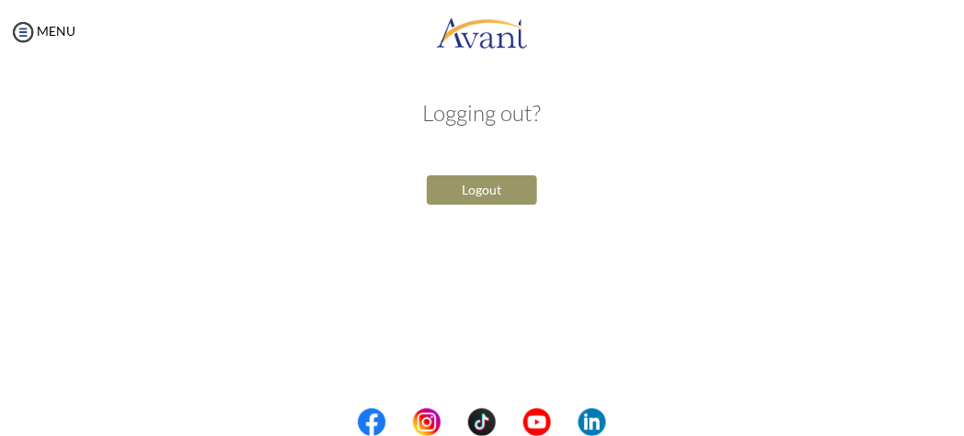
click at [474, 192] on button "Logout" at bounding box center [482, 189] width 110 height 29
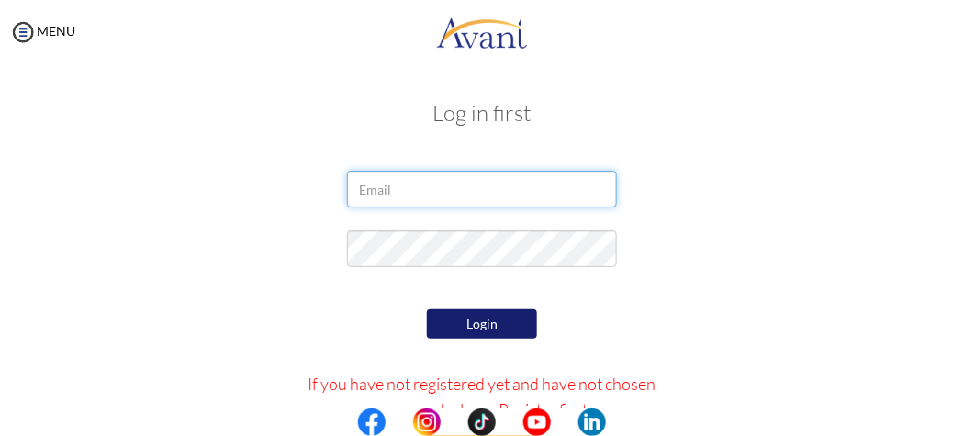
click at [457, 192] on input "email" at bounding box center [481, 189] width 269 height 37
type input "[EMAIL_ADDRESS][DOMAIN_NAME]"
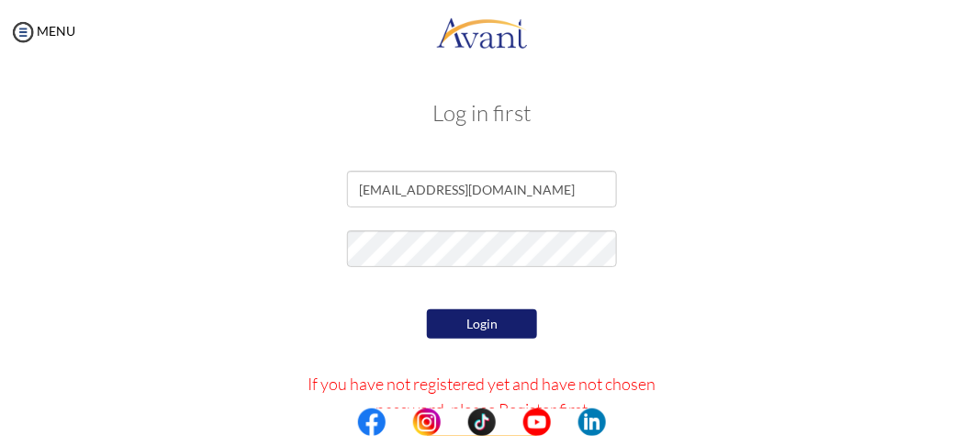
click at [465, 316] on button "Login" at bounding box center [482, 324] width 110 height 29
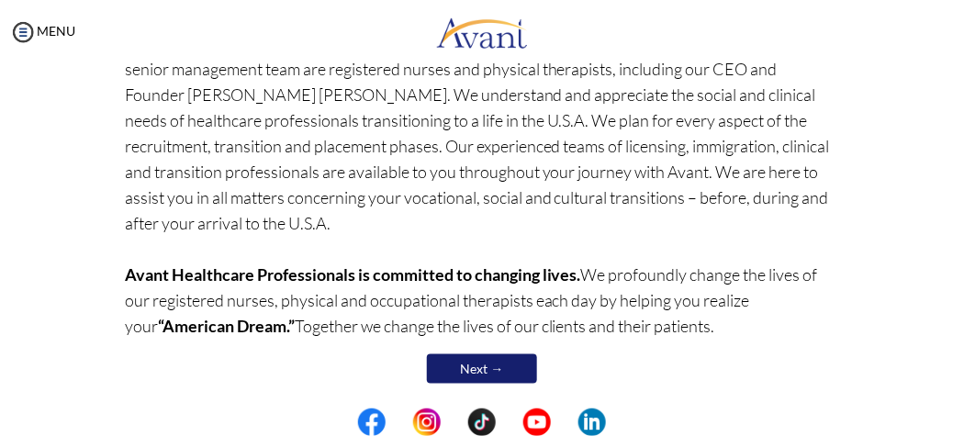
scroll to position [382, 0]
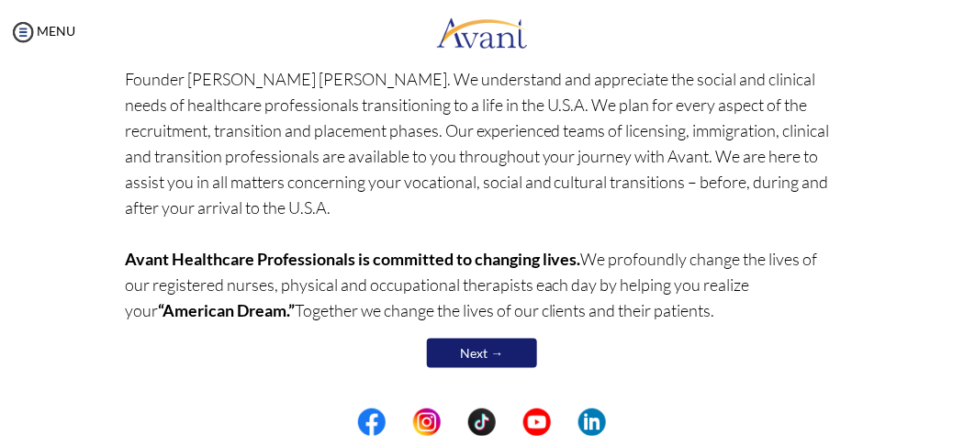
click at [507, 347] on link "Next →" at bounding box center [482, 353] width 110 height 29
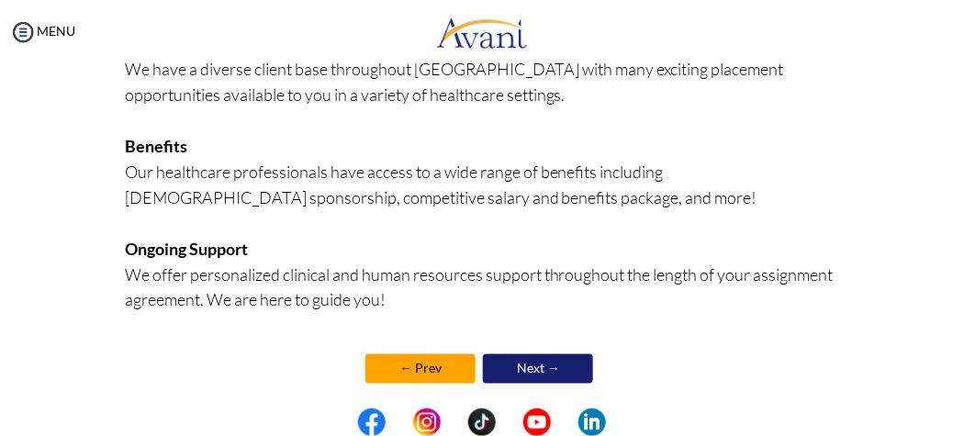
scroll to position [622, 0]
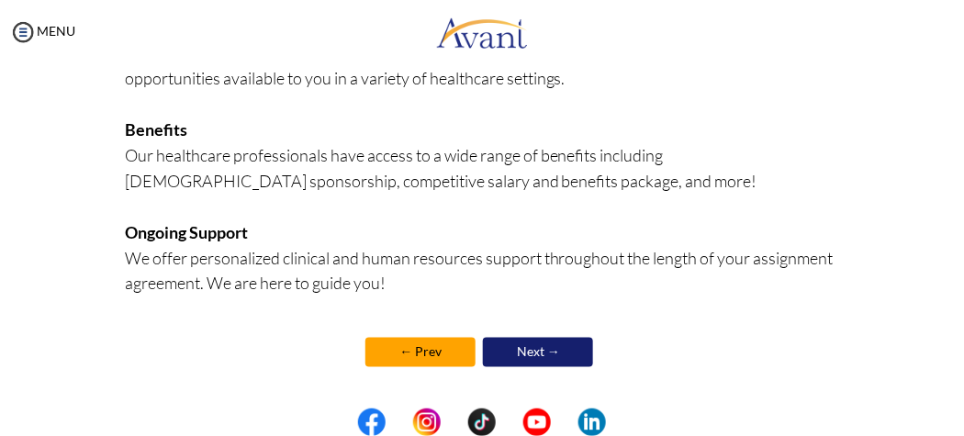
click at [562, 359] on link "Next →" at bounding box center [538, 352] width 110 height 29
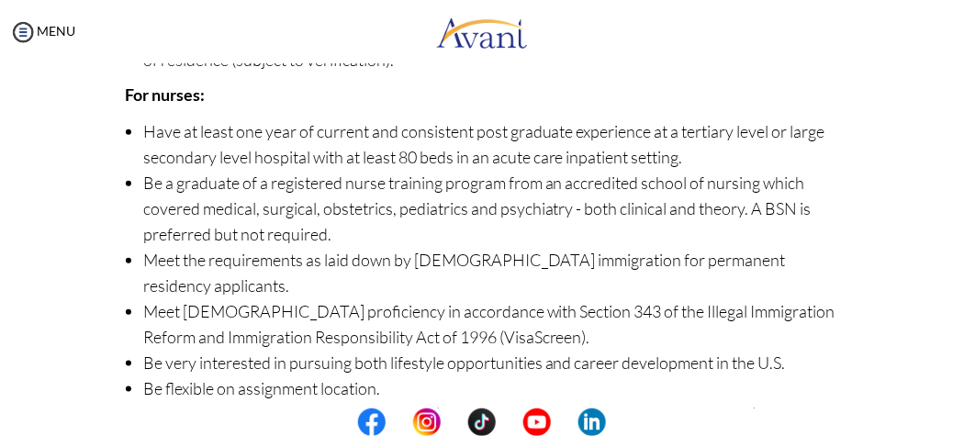
scroll to position [414, 0]
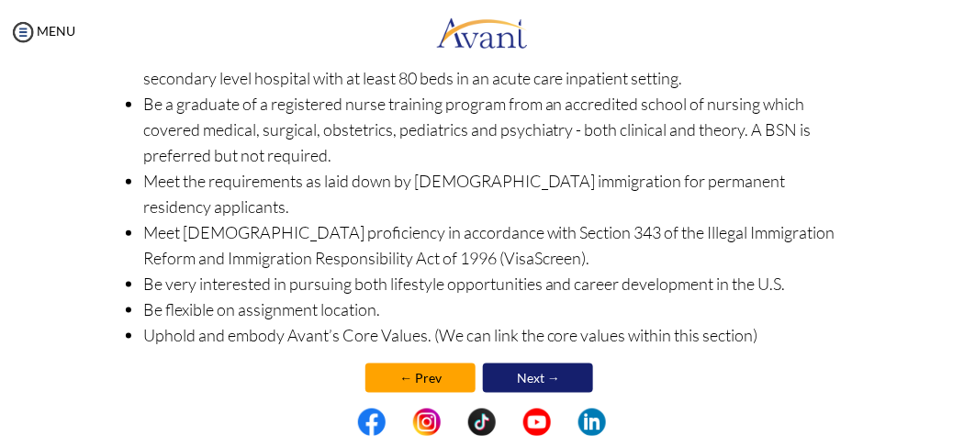
click at [568, 364] on link "Next →" at bounding box center [538, 378] width 110 height 29
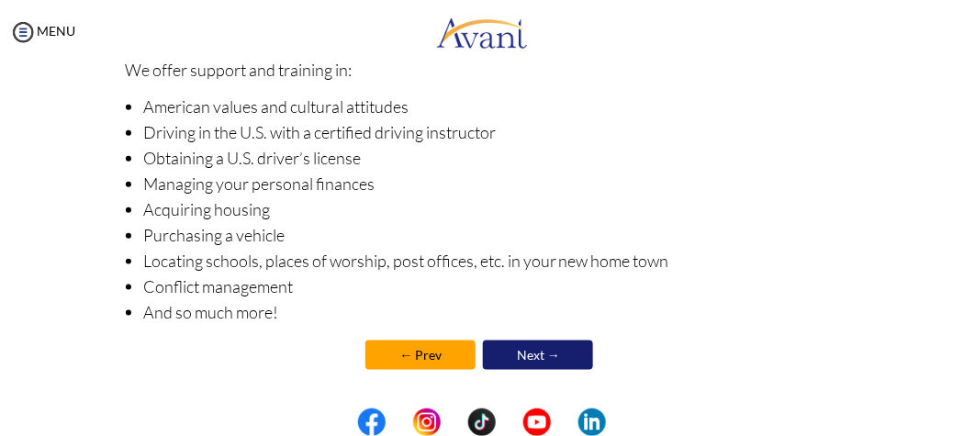
scroll to position [436, 0]
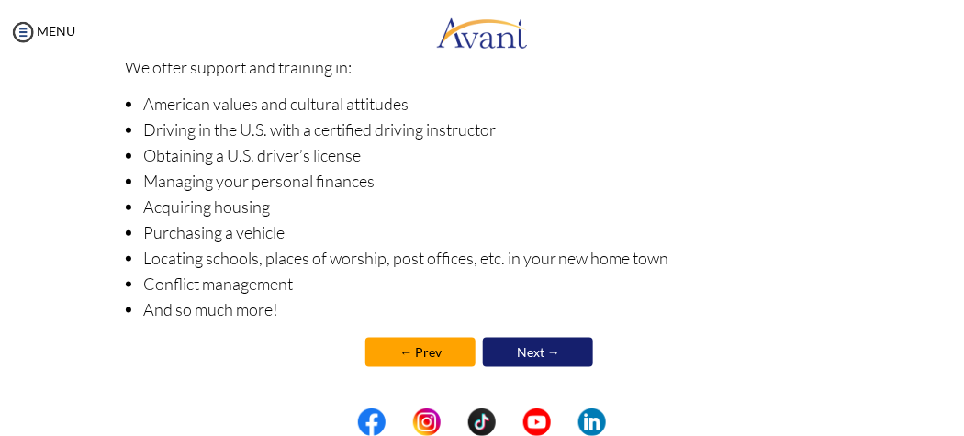
click at [563, 352] on link "Next →" at bounding box center [538, 352] width 110 height 29
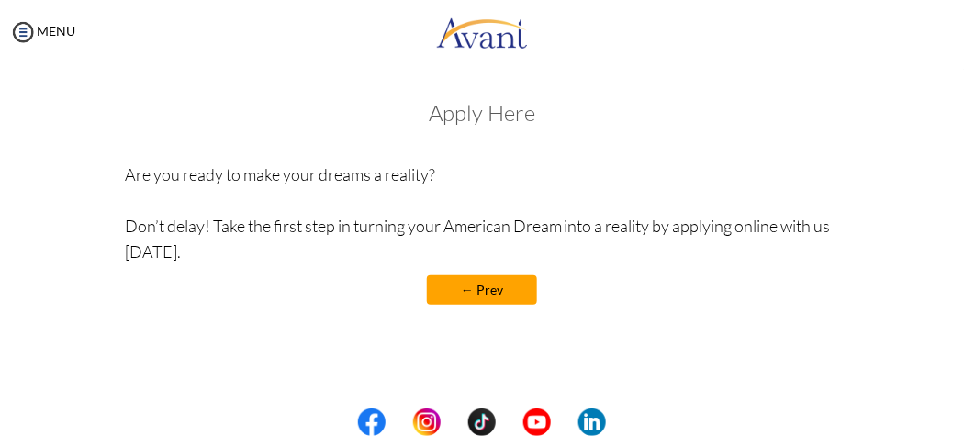
click at [535, 101] on h3 "Apply Here" at bounding box center [482, 113] width 715 height 24
click at [544, 117] on h3 "Apply Here" at bounding box center [482, 113] width 715 height 24
click at [469, 129] on div "Apply Here Are you ready to make your dreams a reality? Don’t delay! Take the f…" at bounding box center [482, 212] width 715 height 222
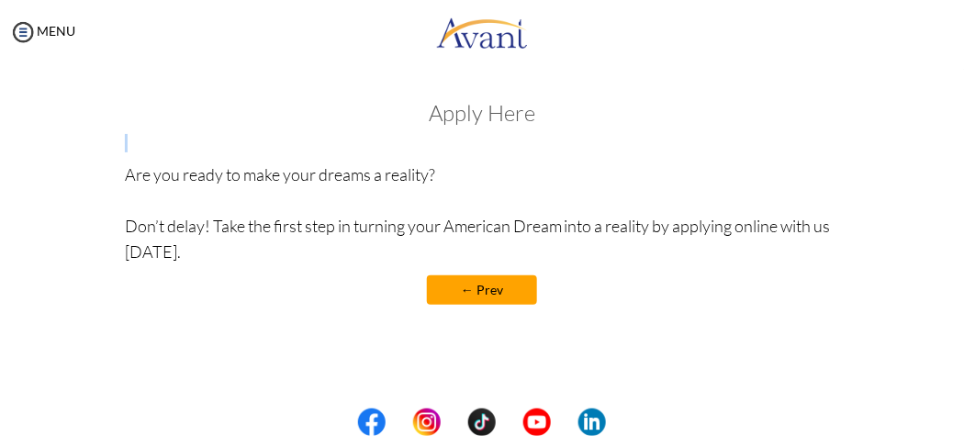
click at [469, 129] on div "Apply Here Are you ready to make your dreams a reality? Don’t delay! Take the f…" at bounding box center [482, 212] width 715 height 222
click at [425, 124] on h3 "Apply Here" at bounding box center [482, 113] width 715 height 24
click at [436, 114] on h3 "Apply Here" at bounding box center [482, 113] width 715 height 24
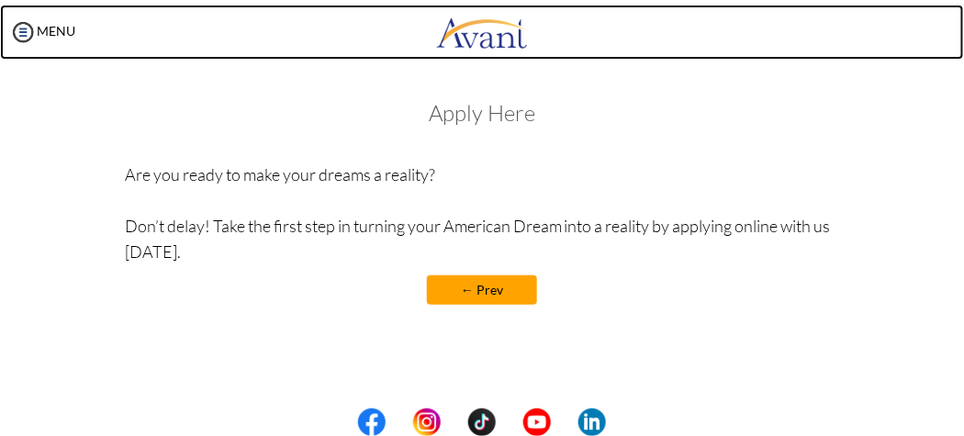
click at [622, 56] on link at bounding box center [482, 32] width 964 height 55
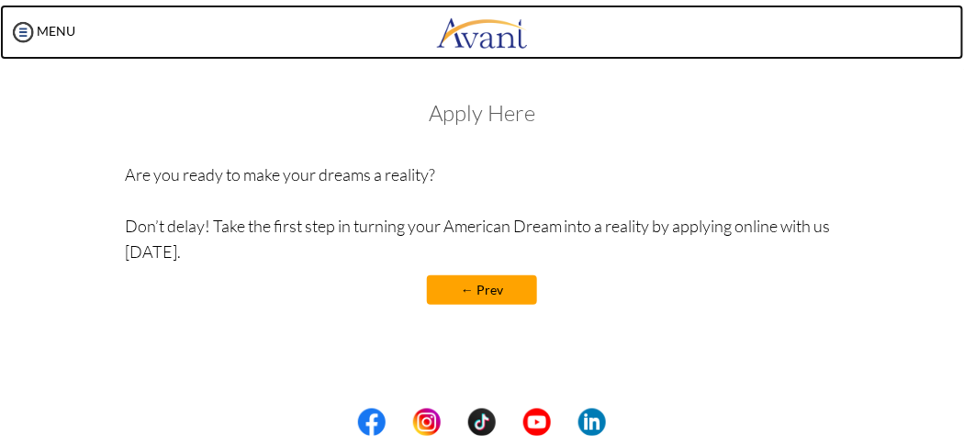
click at [622, 56] on link at bounding box center [482, 32] width 964 height 55
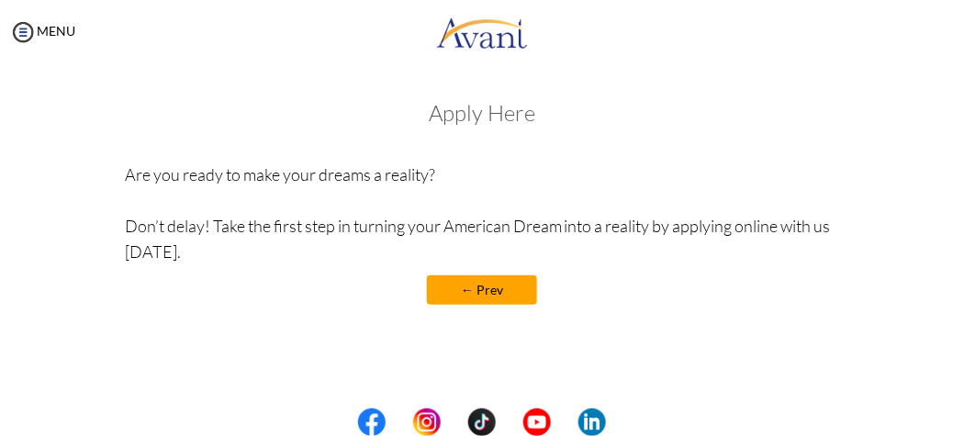
click at [509, 115] on h3 "Apply Here" at bounding box center [482, 113] width 715 height 24
click at [478, 117] on h3 "Apply Here" at bounding box center [482, 113] width 715 height 24
click at [29, 29] on img at bounding box center [23, 32] width 28 height 28
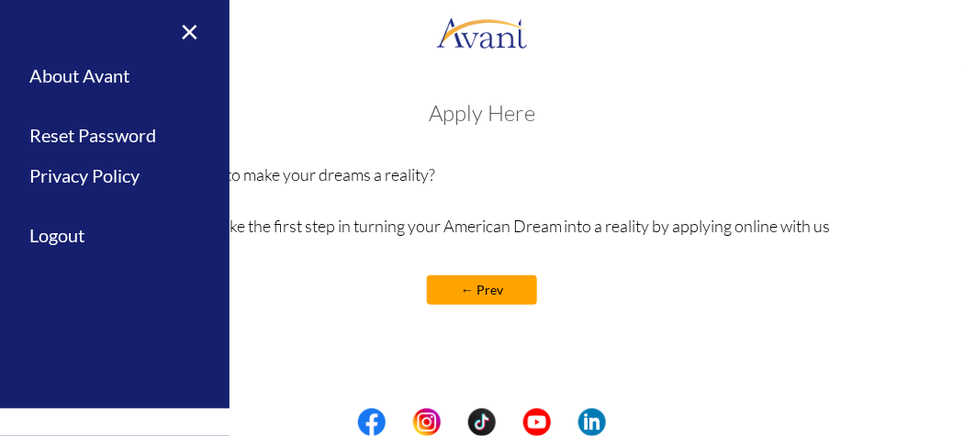
click at [256, 282] on center "← Prev" at bounding box center [482, 290] width 715 height 29
click at [197, 34] on link "×" at bounding box center [179, 31] width 56 height 62
